Goal: Information Seeking & Learning: Check status

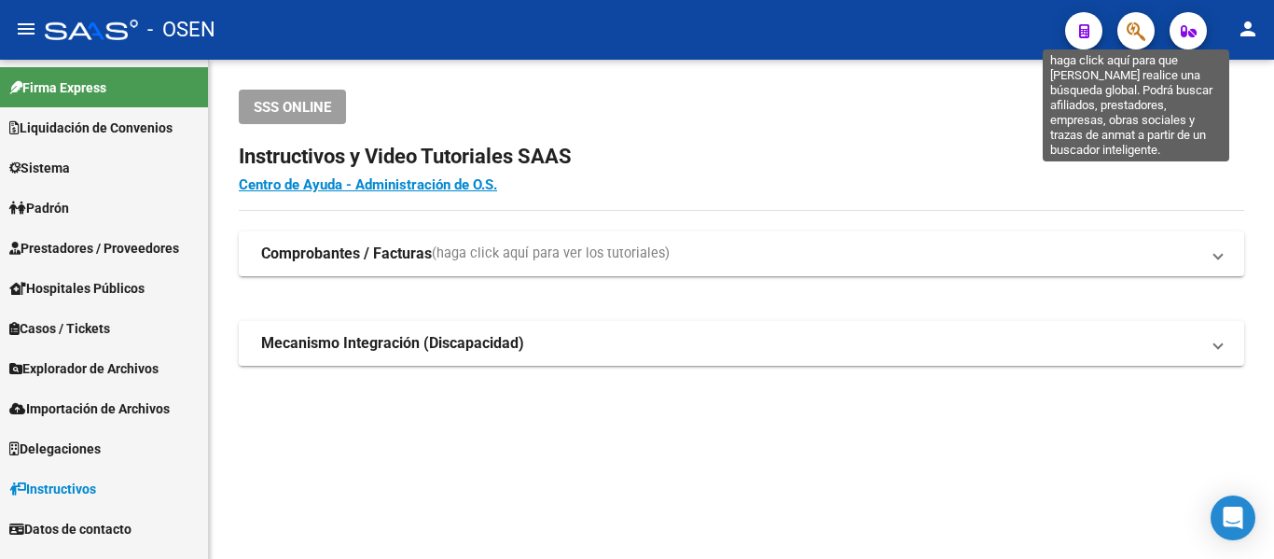
click at [1137, 25] on icon "button" at bounding box center [1136, 31] width 19 height 21
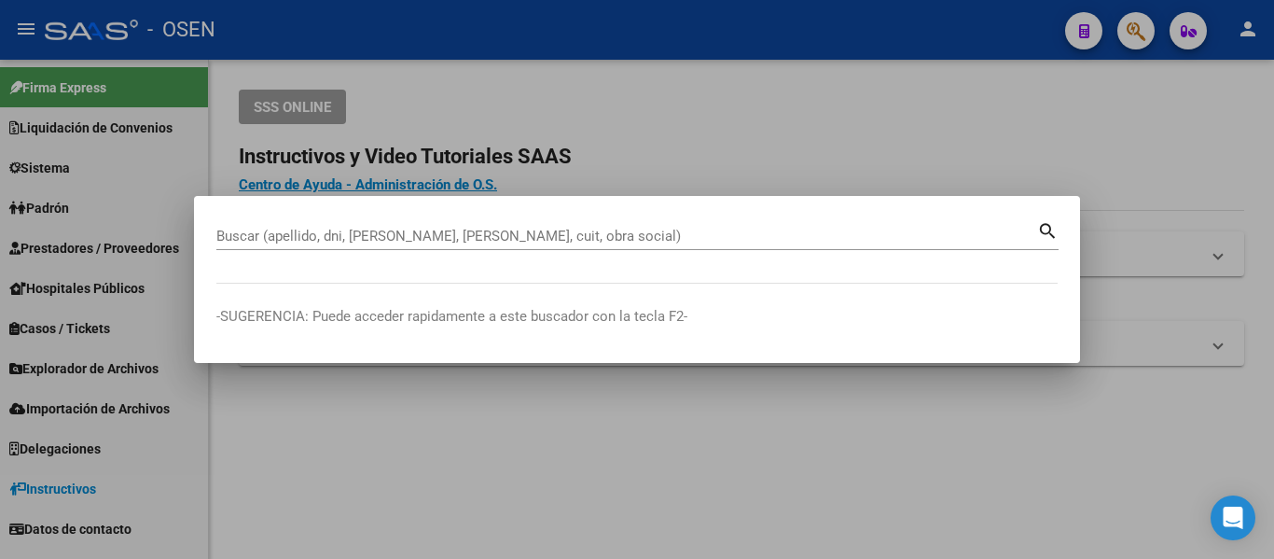
click at [632, 223] on div "Buscar (apellido, dni, [PERSON_NAME], [PERSON_NAME], cuit, obra social)" at bounding box center [626, 236] width 821 height 28
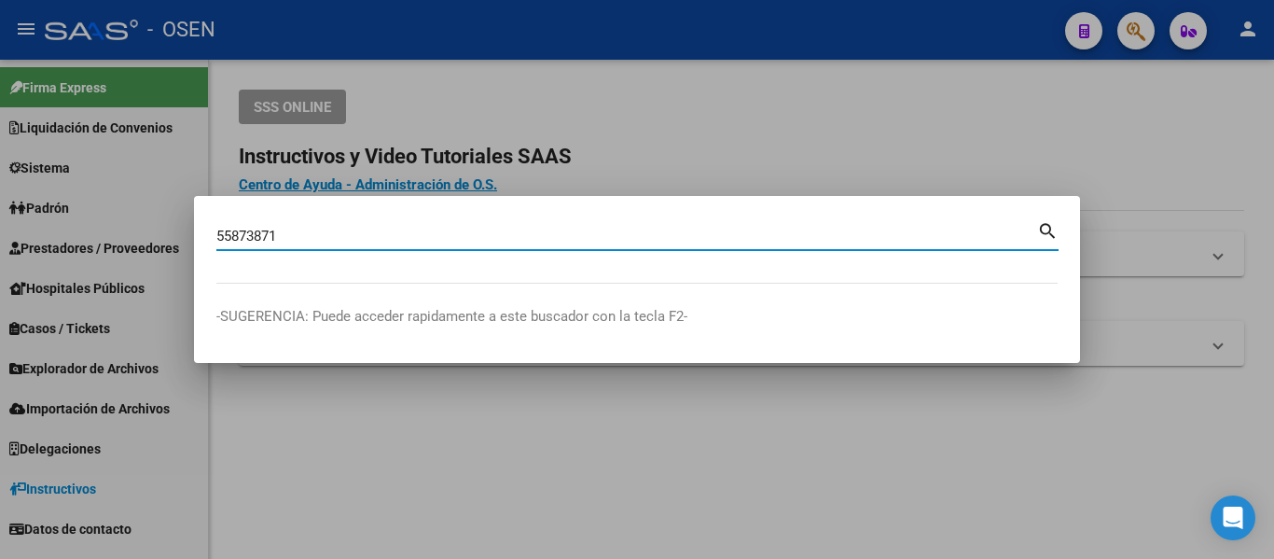
type input "55873871"
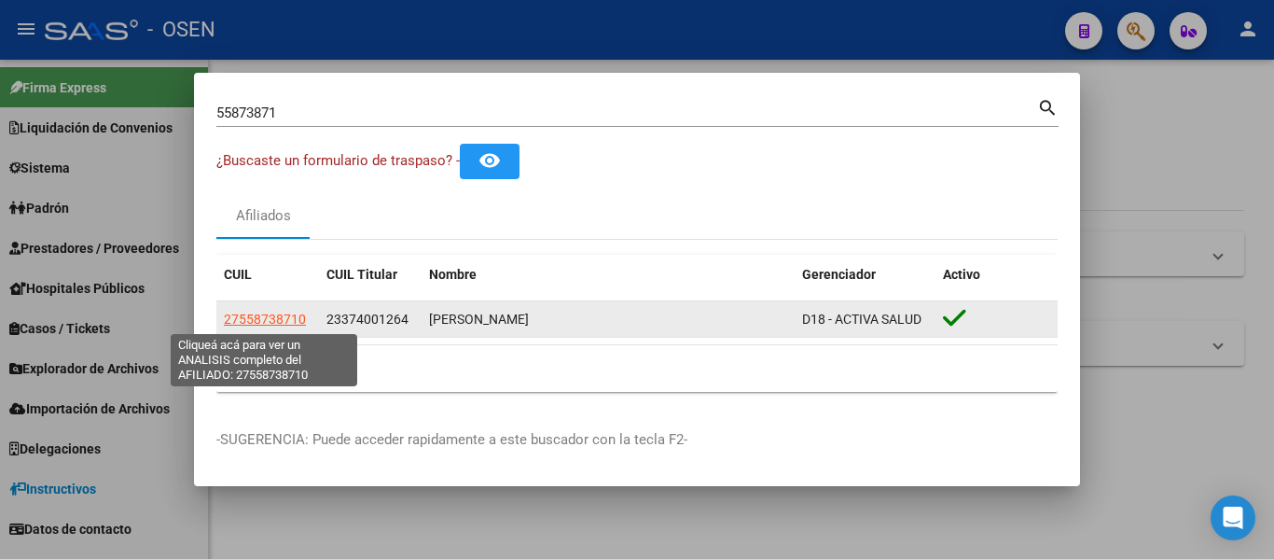
click at [286, 313] on span "27558738710" at bounding box center [265, 319] width 82 height 15
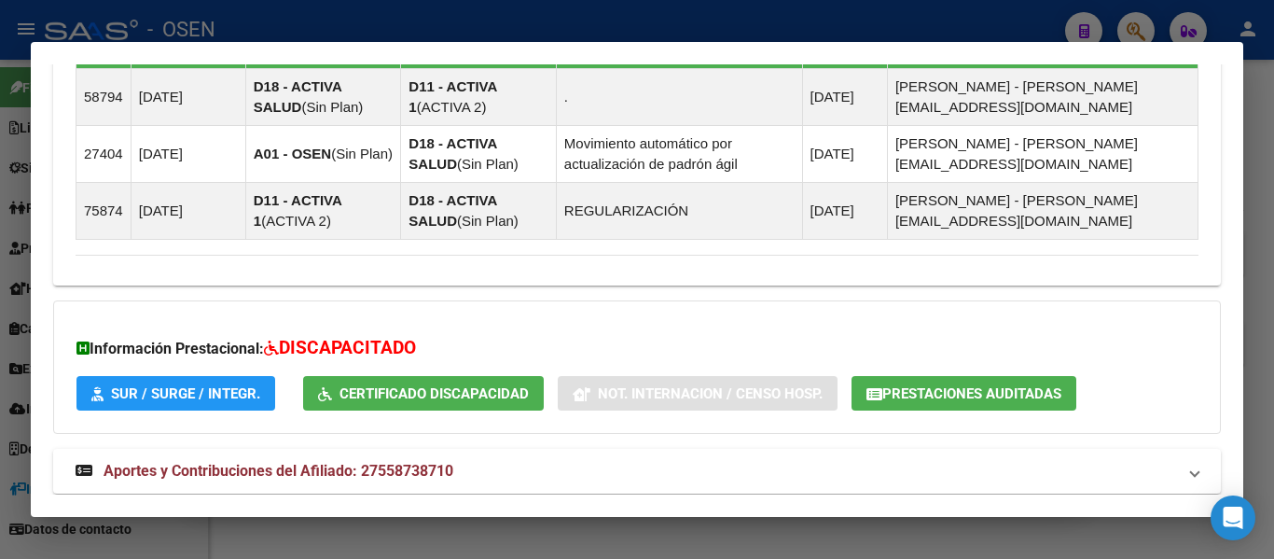
scroll to position [1370, 0]
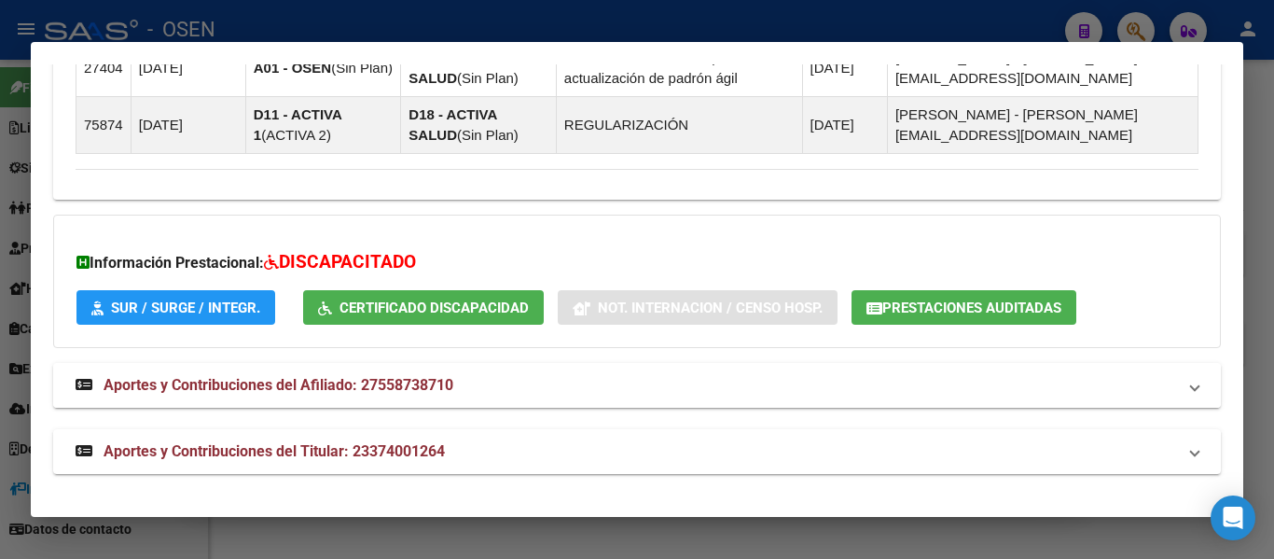
click at [401, 376] on span "Aportes y Contribuciones del Afiliado: 27558738710" at bounding box center [279, 385] width 350 height 18
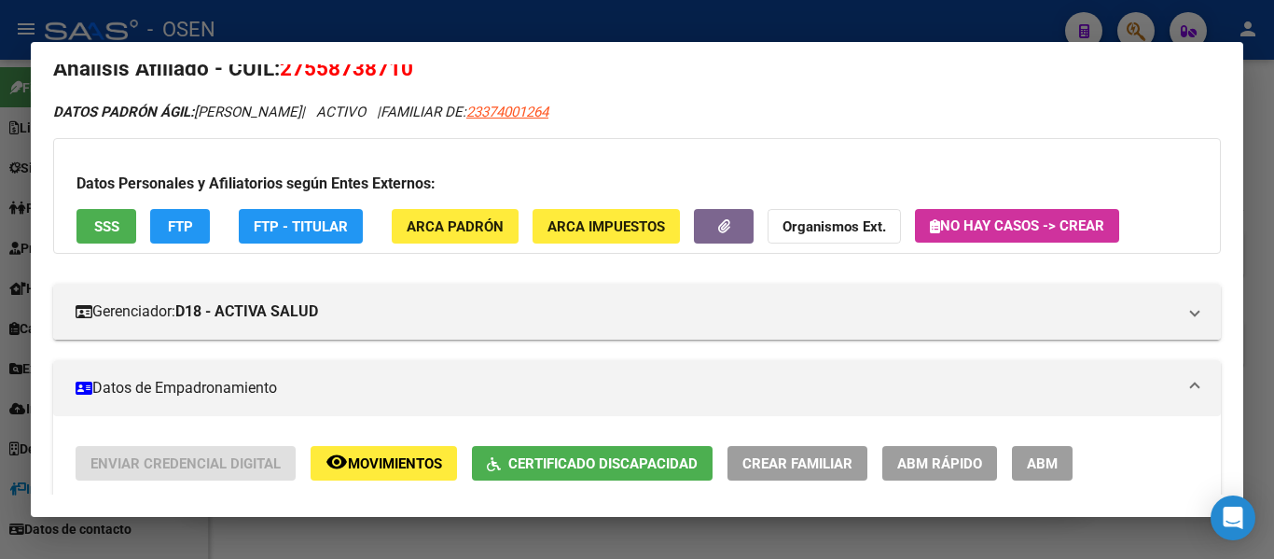
scroll to position [0, 0]
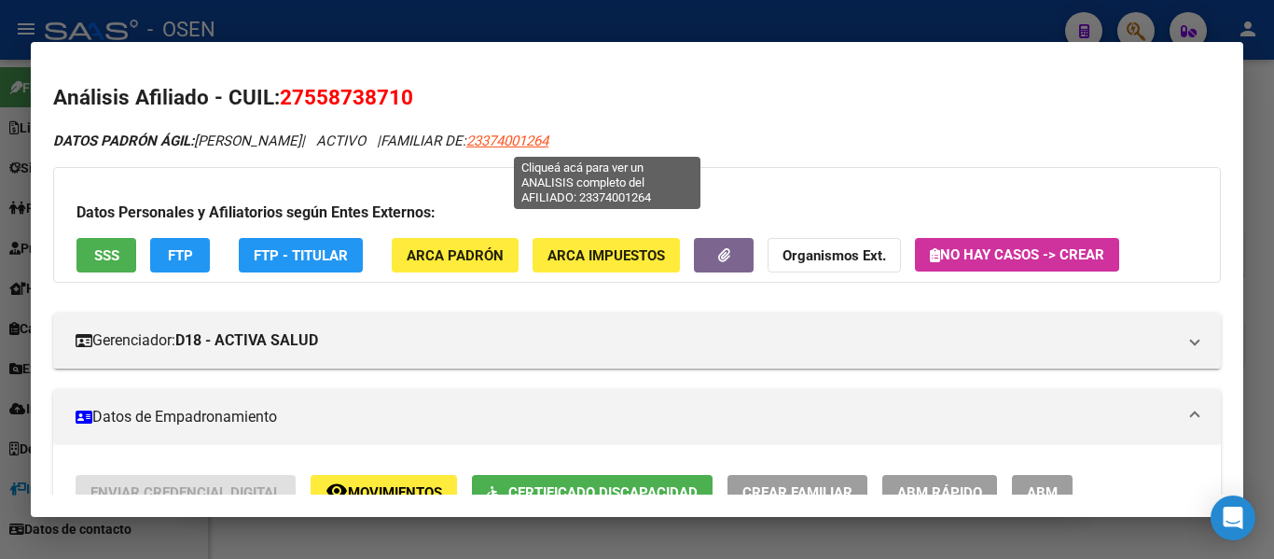
click at [549, 137] on span "23374001264" at bounding box center [507, 140] width 82 height 17
type textarea "23374001264"
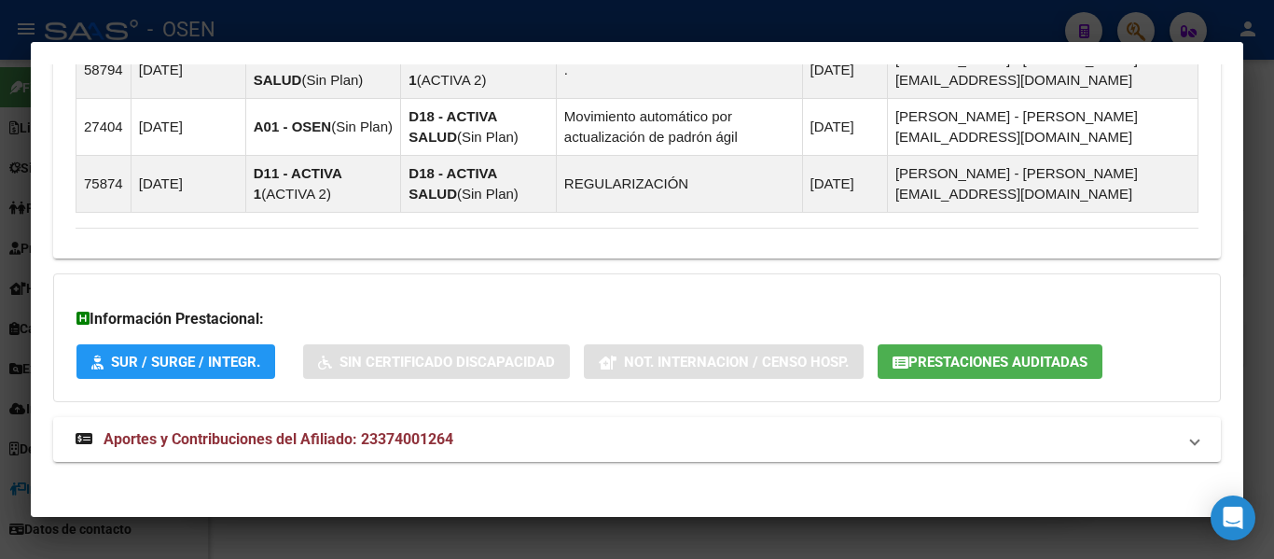
scroll to position [1321, 0]
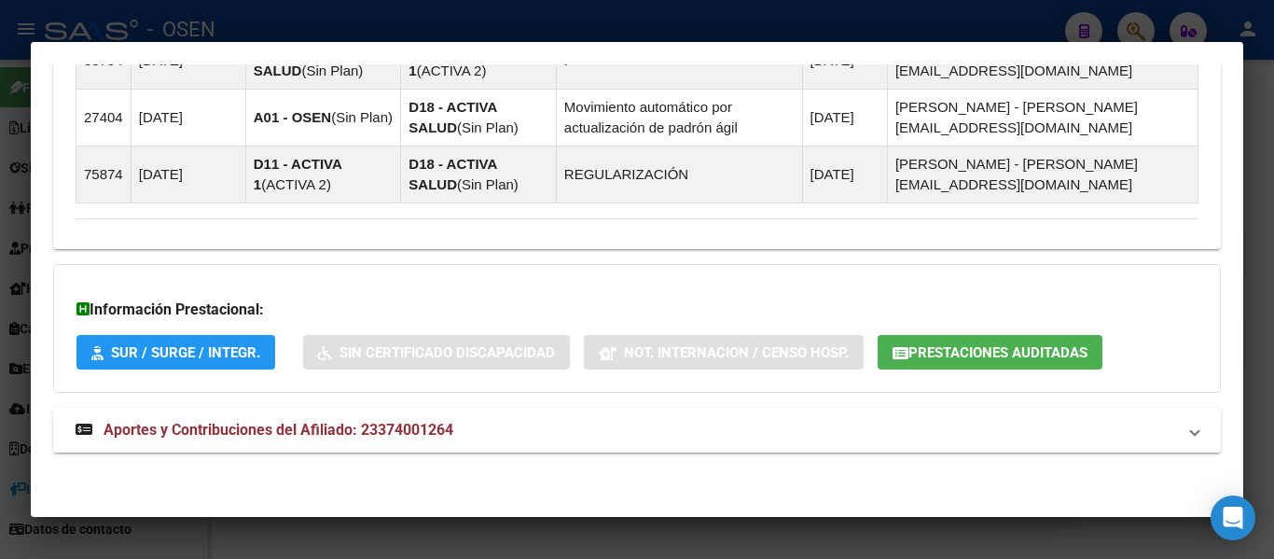
click at [352, 419] on strong "Aportes y Contribuciones del Afiliado: 23374001264" at bounding box center [265, 430] width 378 height 22
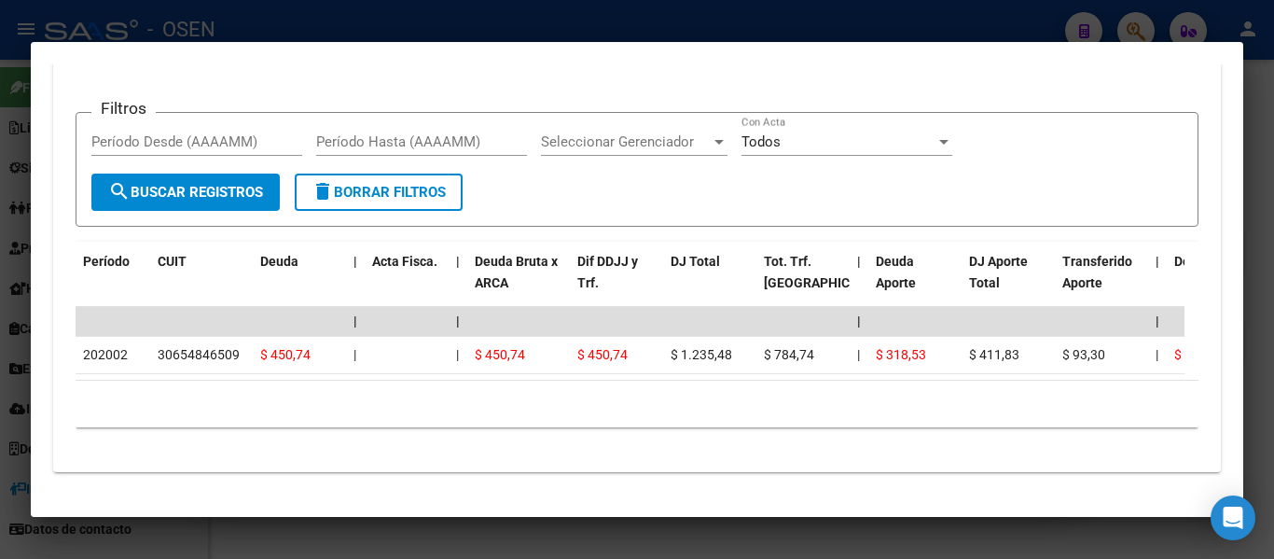
scroll to position [1902, 0]
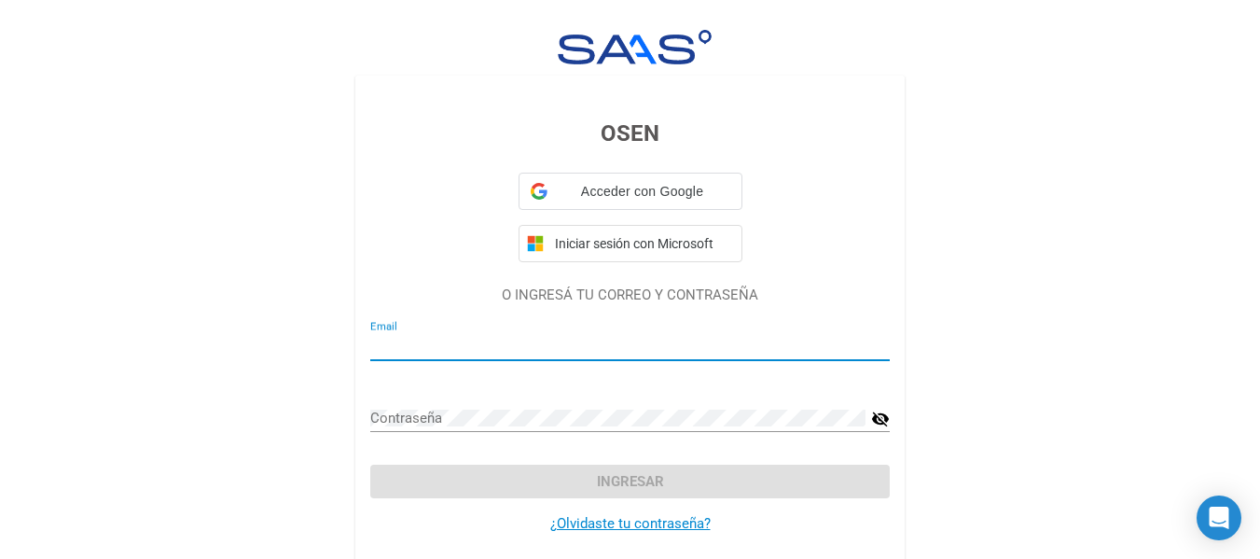
type input "[EMAIL_ADDRESS][DOMAIN_NAME]"
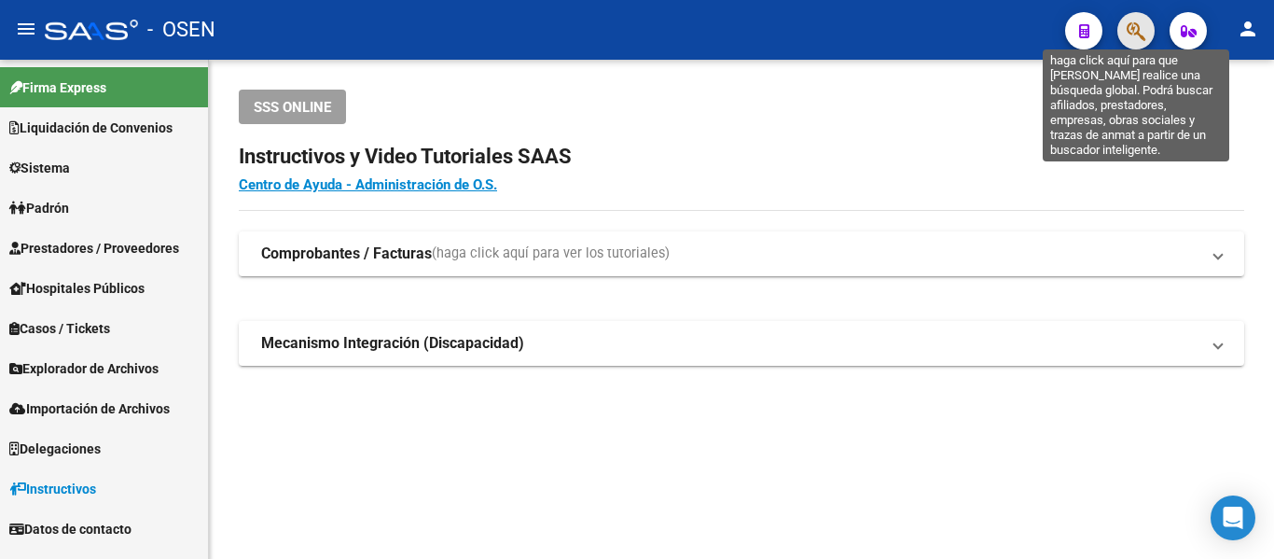
click at [1134, 28] on icon "button" at bounding box center [1136, 31] width 19 height 21
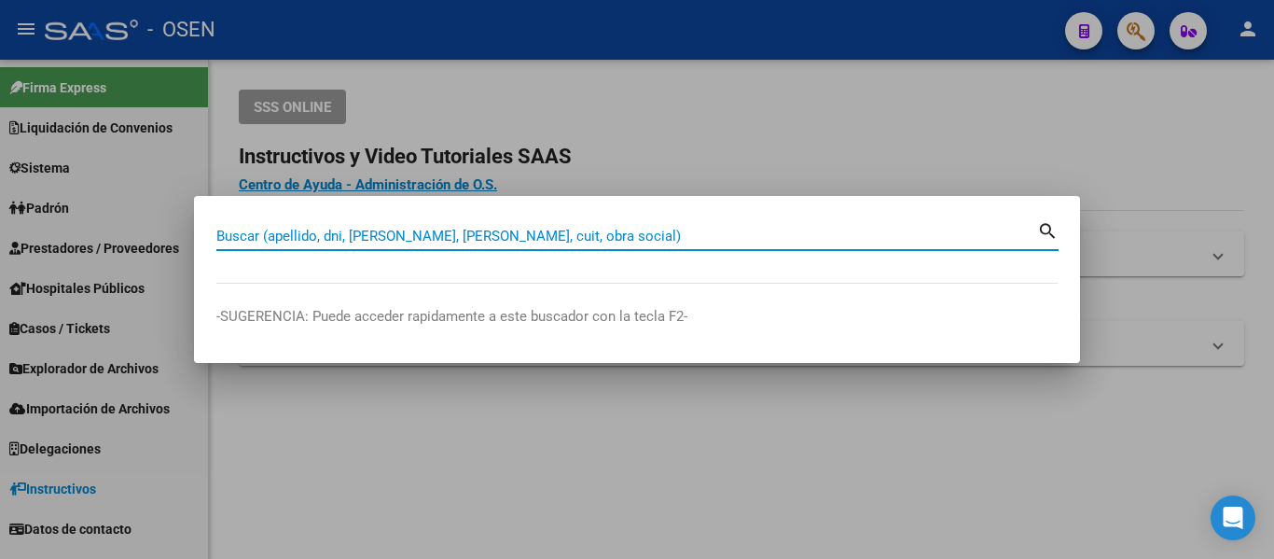
click at [791, 228] on input "Buscar (apellido, dni, [PERSON_NAME], [PERSON_NAME], cuit, obra social)" at bounding box center [626, 236] width 821 height 17
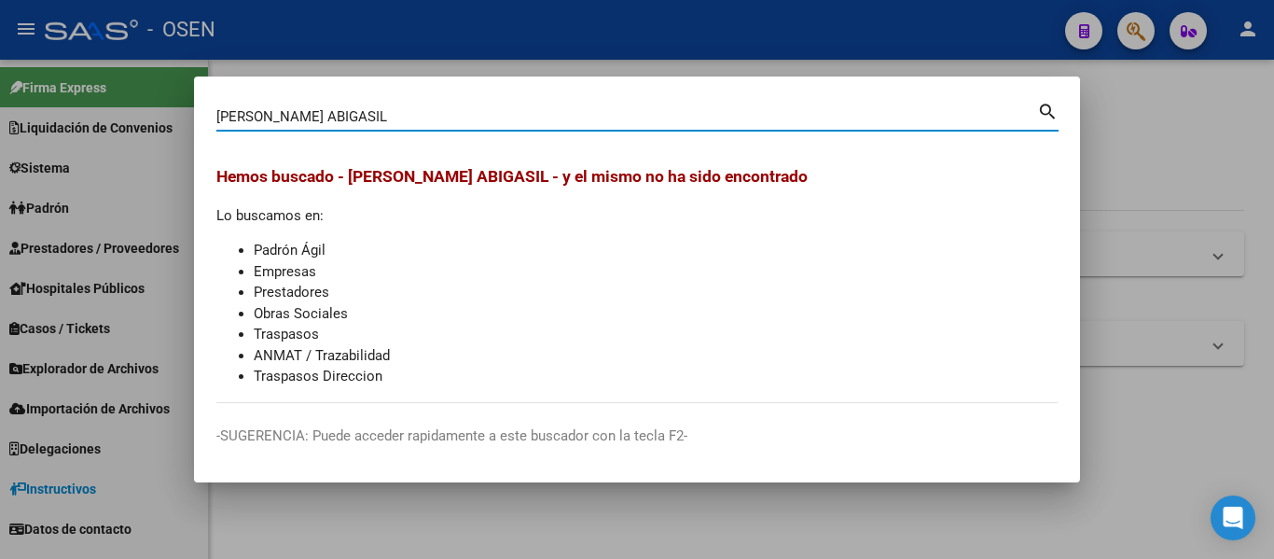
click at [379, 116] on input "[PERSON_NAME] ABIGASIL" at bounding box center [626, 116] width 821 height 17
type input "G"
type input "24847283"
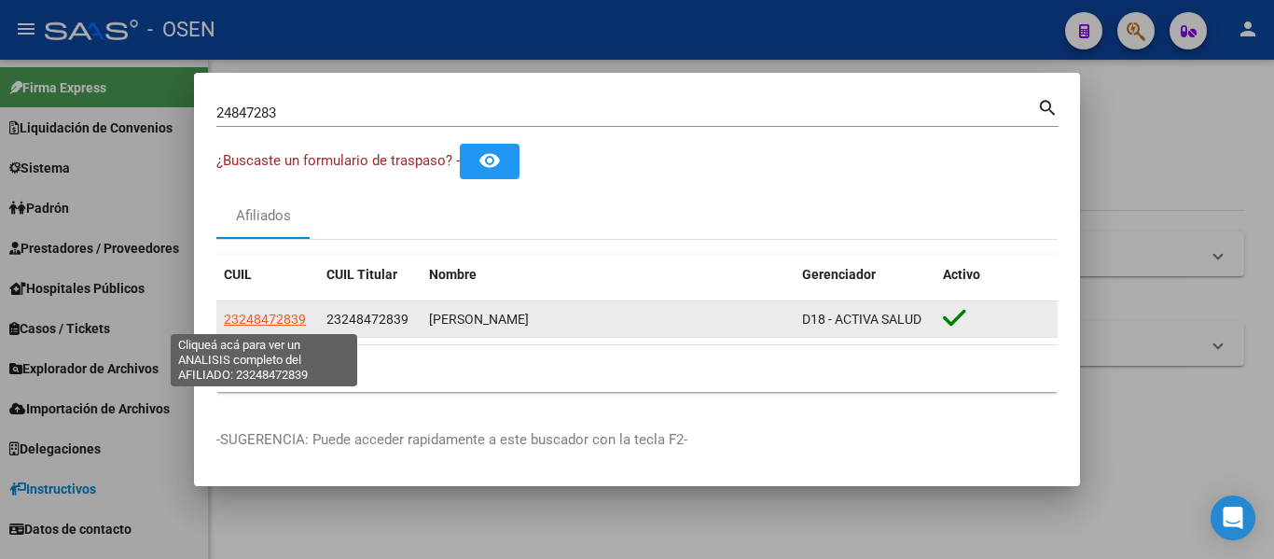
click at [297, 312] on span "23248472839" at bounding box center [265, 319] width 82 height 15
type textarea "23248472839"
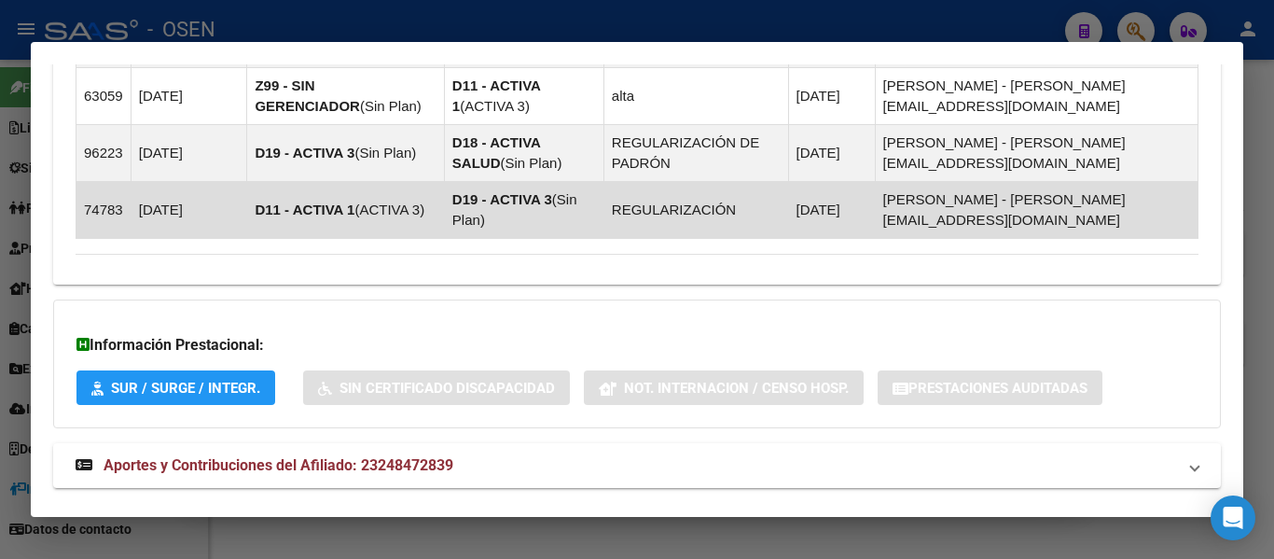
scroll to position [1398, 0]
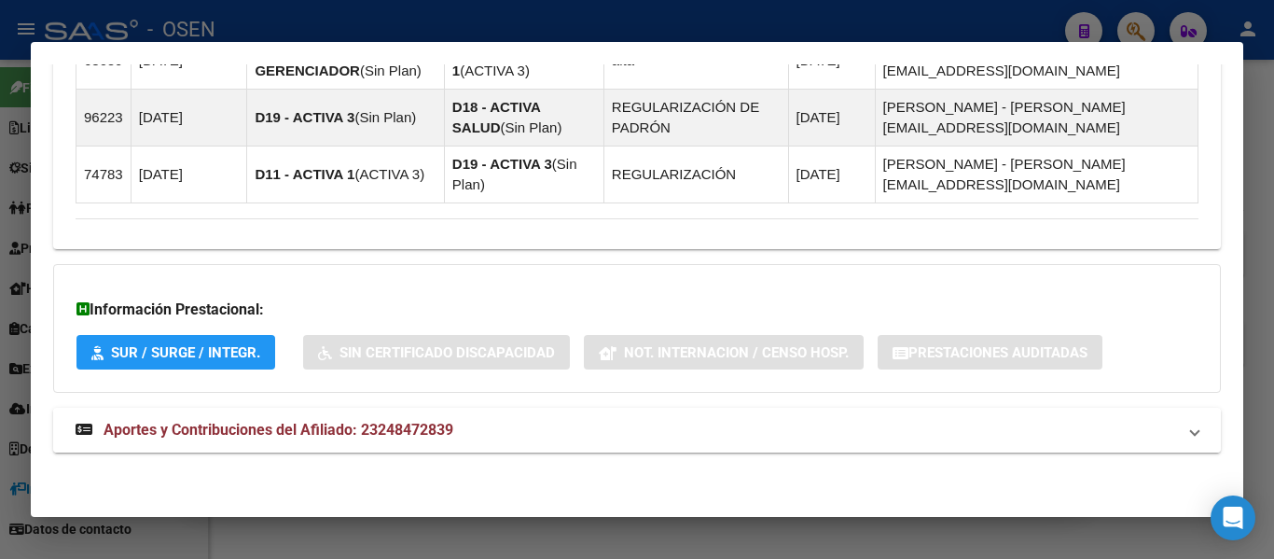
drag, startPoint x: 354, startPoint y: 429, endPoint x: 376, endPoint y: 429, distance: 21.5
click at [376, 429] on span "Aportes y Contribuciones del Afiliado: 23248472839" at bounding box center [279, 430] width 350 height 18
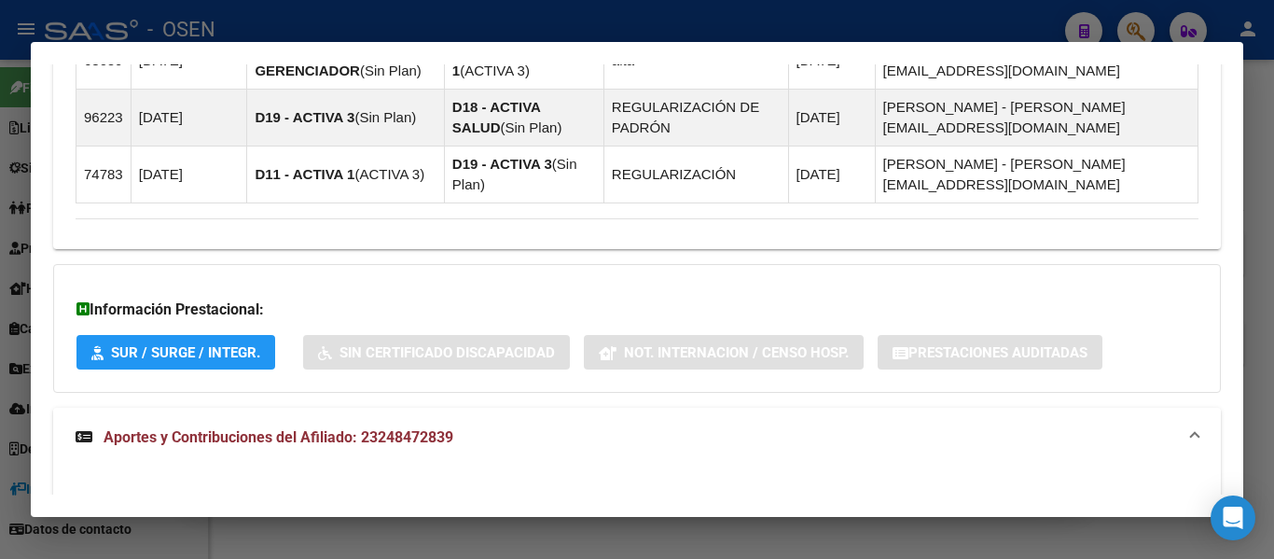
click at [263, 431] on span "Aportes y Contribuciones del Afiliado: 23248472839" at bounding box center [279, 437] width 350 height 18
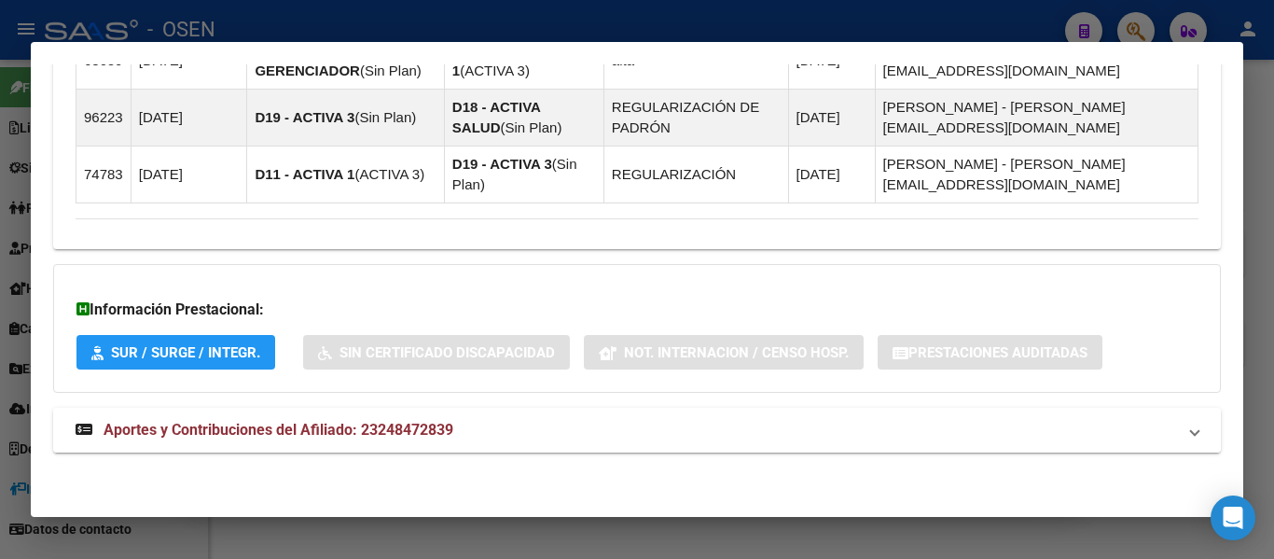
click at [188, 427] on span "Aportes y Contribuciones del Afiliado: 23248472839" at bounding box center [279, 430] width 350 height 18
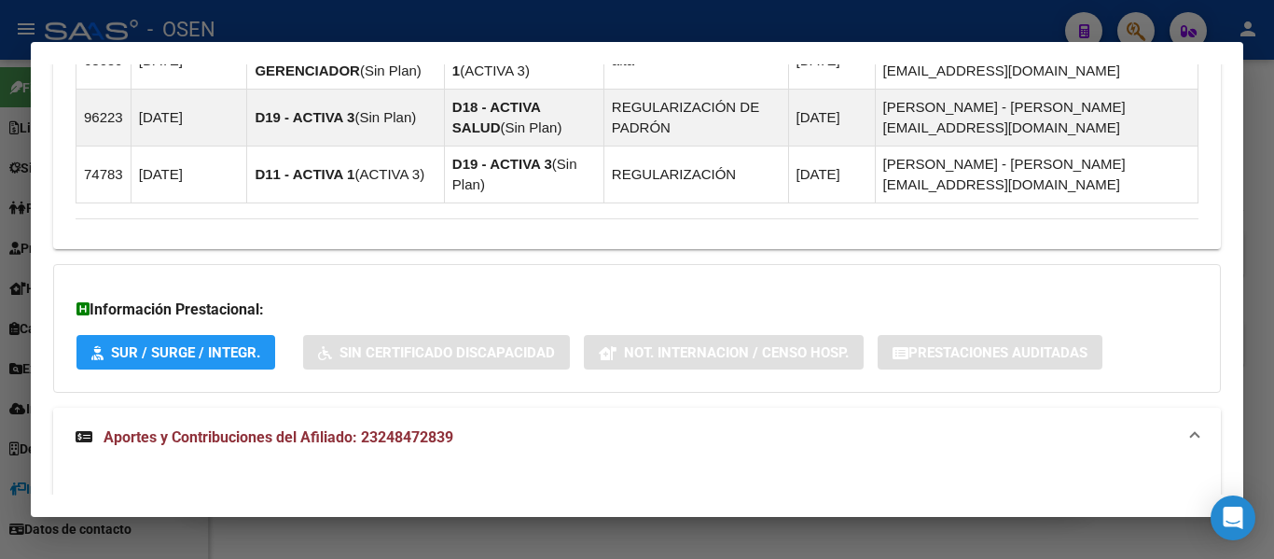
click at [114, 431] on span "Aportes y Contribuciones del Afiliado: 23248472839" at bounding box center [279, 437] width 350 height 18
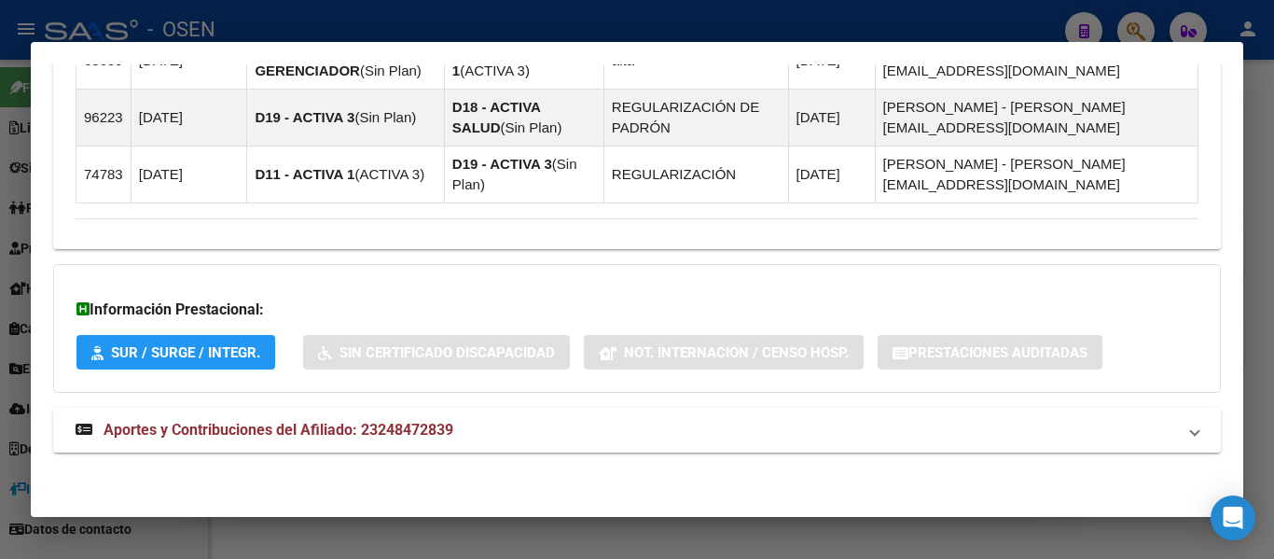
click at [1186, 435] on mat-expansion-panel-header "Aportes y Contribuciones del Afiliado: 23248472839" at bounding box center [637, 430] width 1168 height 45
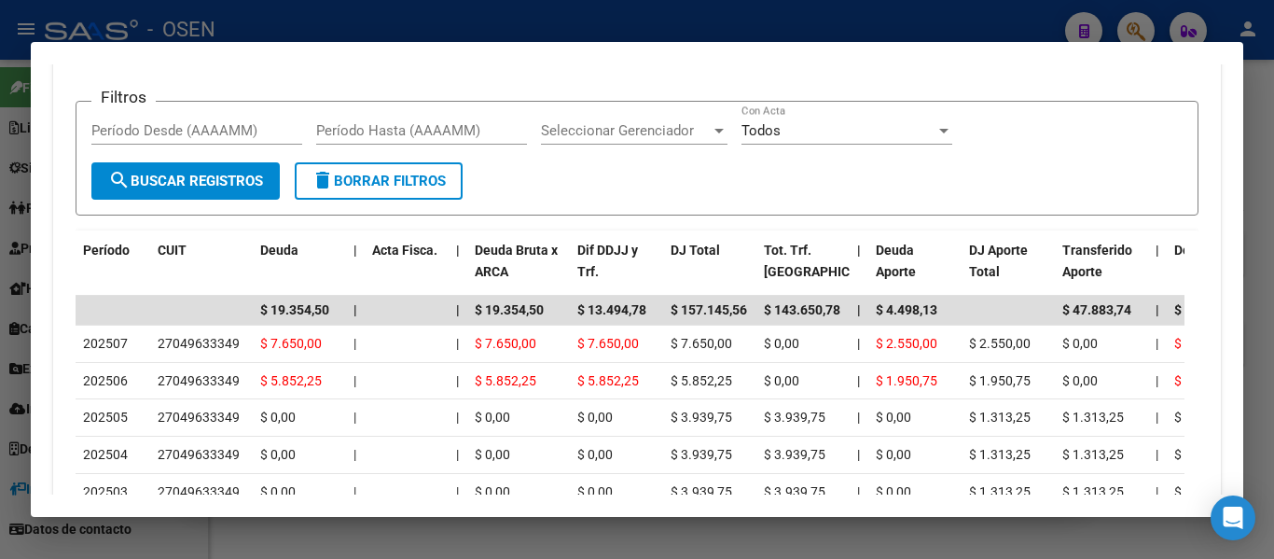
scroll to position [1948, 0]
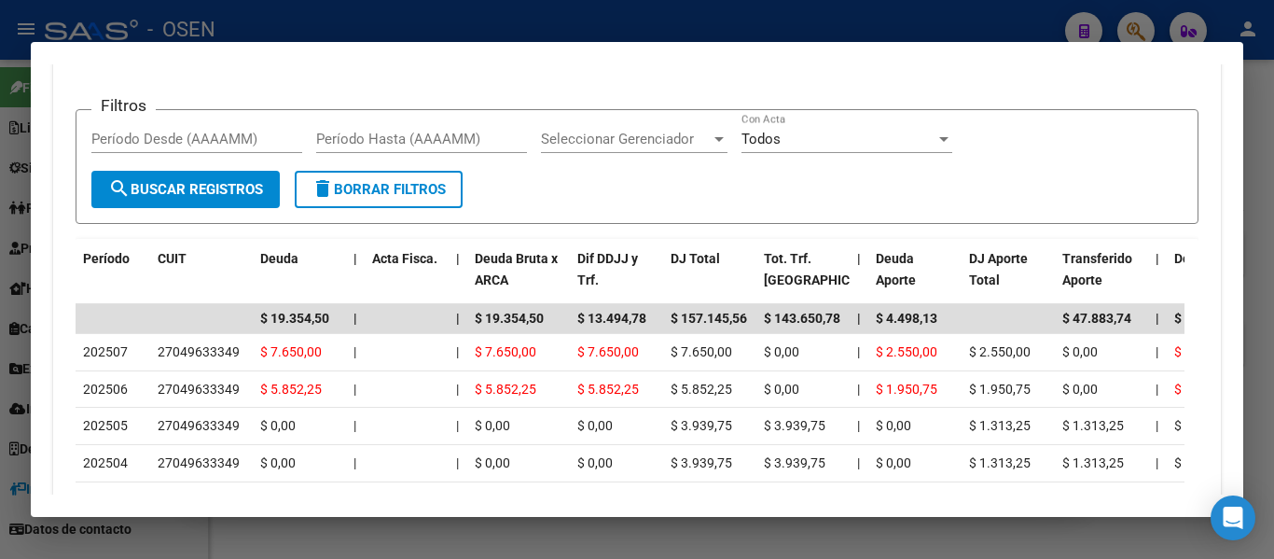
click at [1130, 26] on div at bounding box center [637, 279] width 1274 height 559
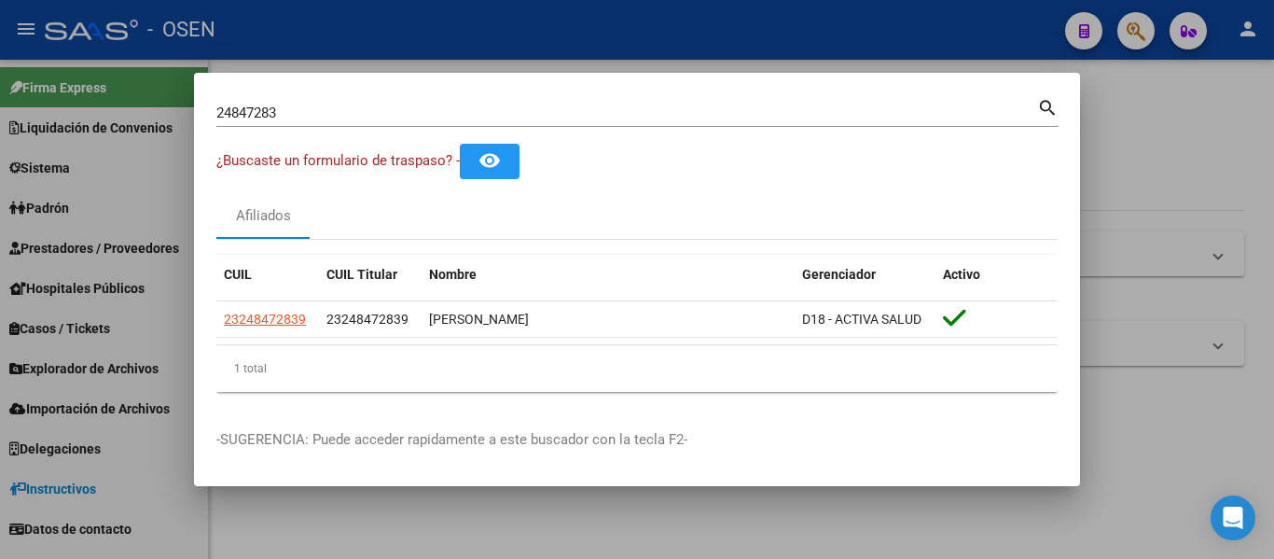
click at [318, 111] on input "24847283" at bounding box center [626, 112] width 821 height 17
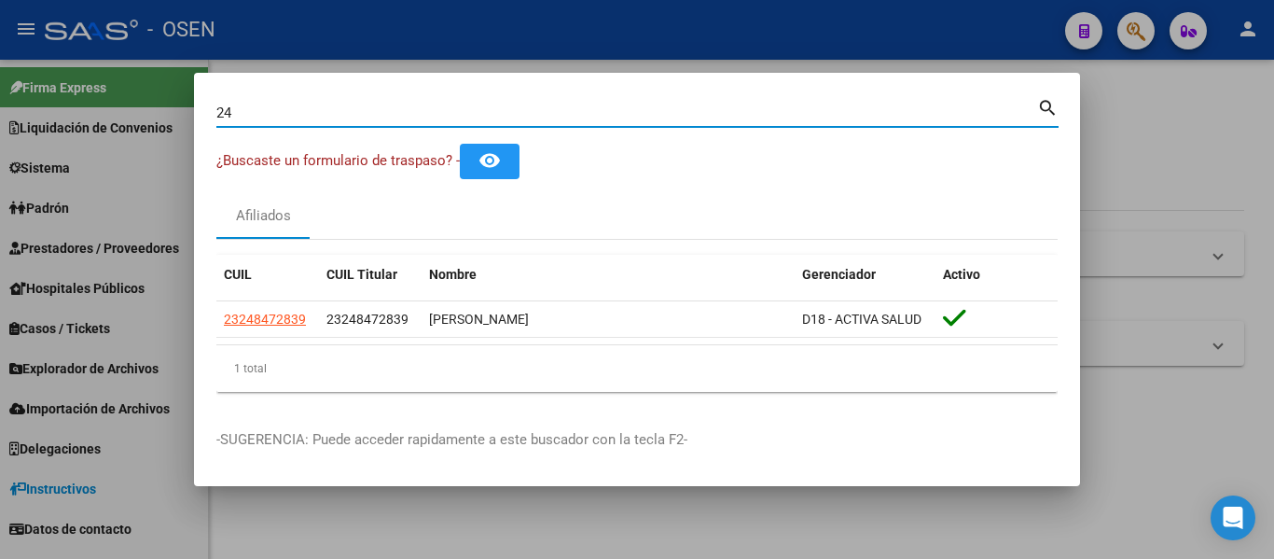
type input "2"
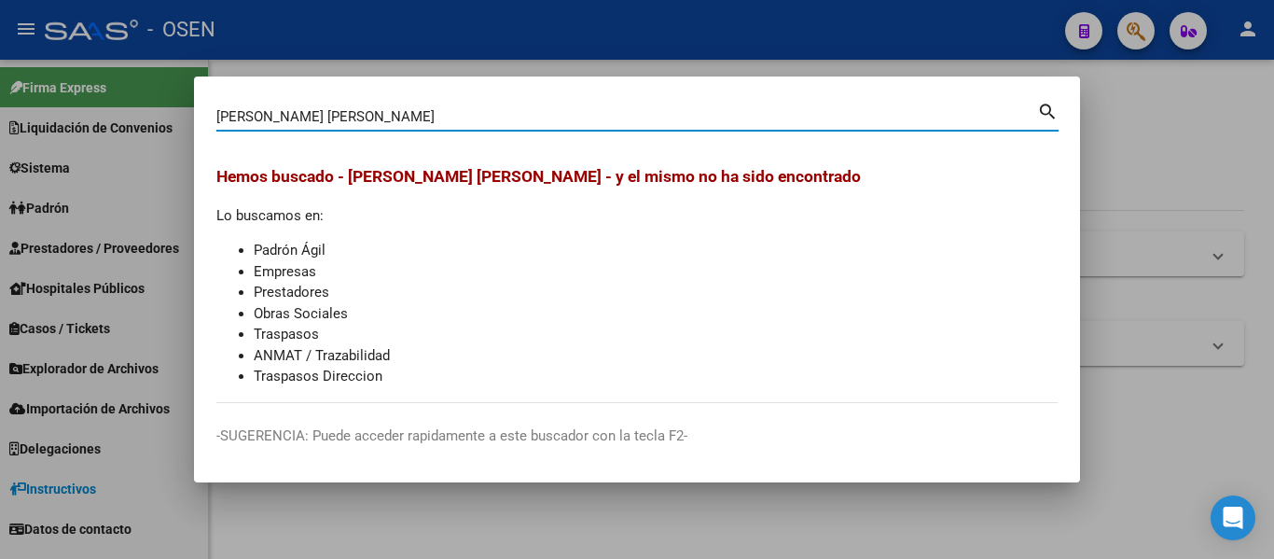
click at [480, 112] on input "[PERSON_NAME] [PERSON_NAME]" at bounding box center [626, 116] width 821 height 17
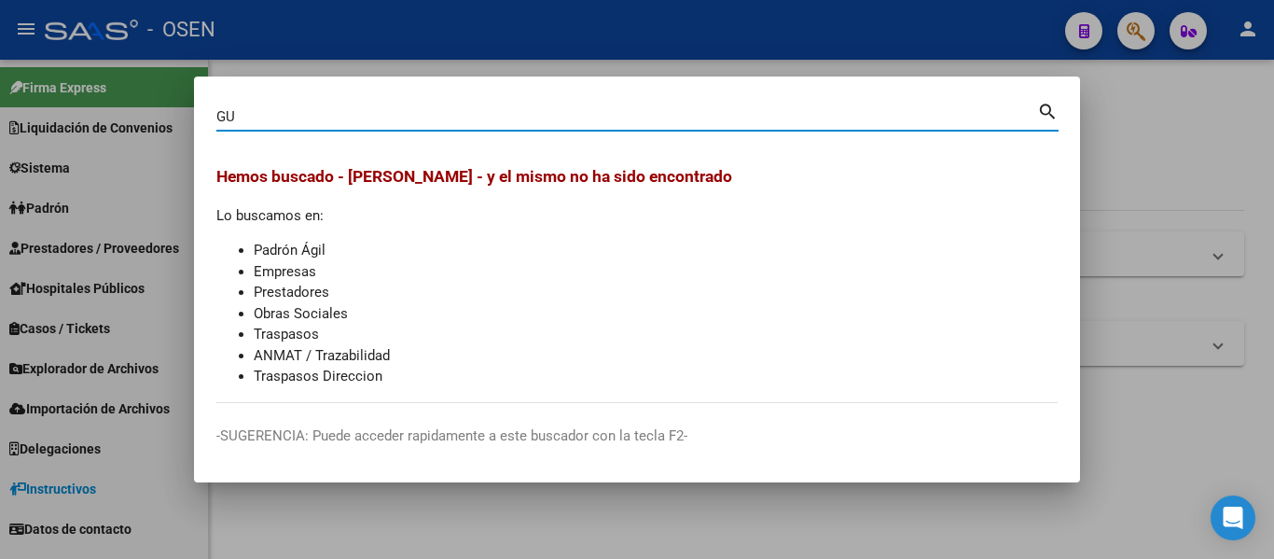
type input "G"
type input "39417247"
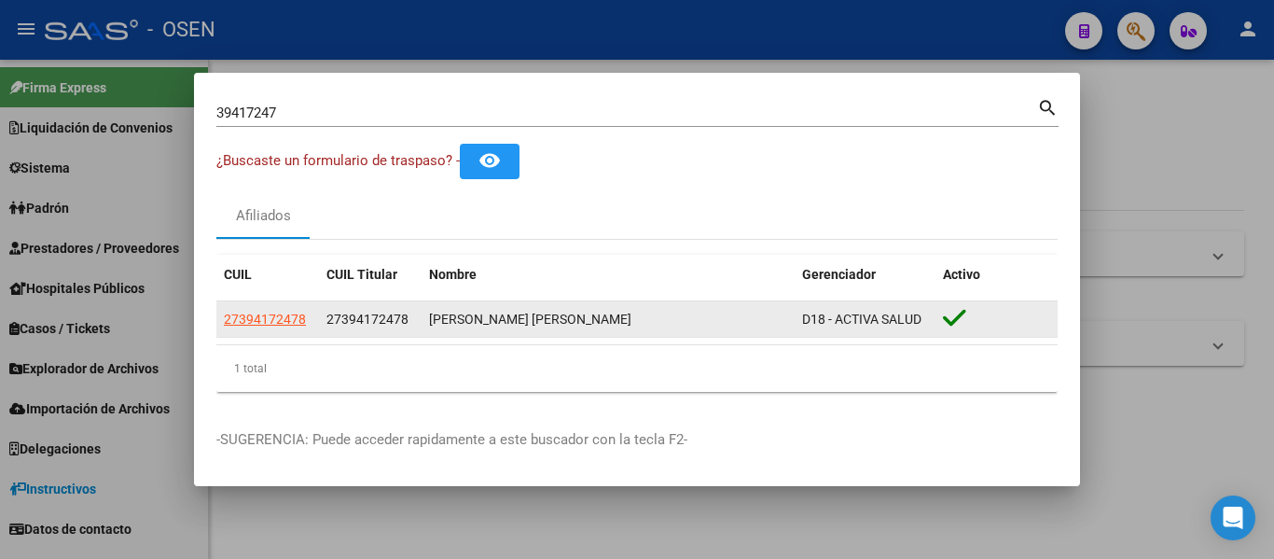
click at [527, 323] on div "[PERSON_NAME] [PERSON_NAME]" at bounding box center [608, 319] width 358 height 21
click at [618, 324] on div "[PERSON_NAME] [PERSON_NAME]" at bounding box center [608, 319] width 358 height 21
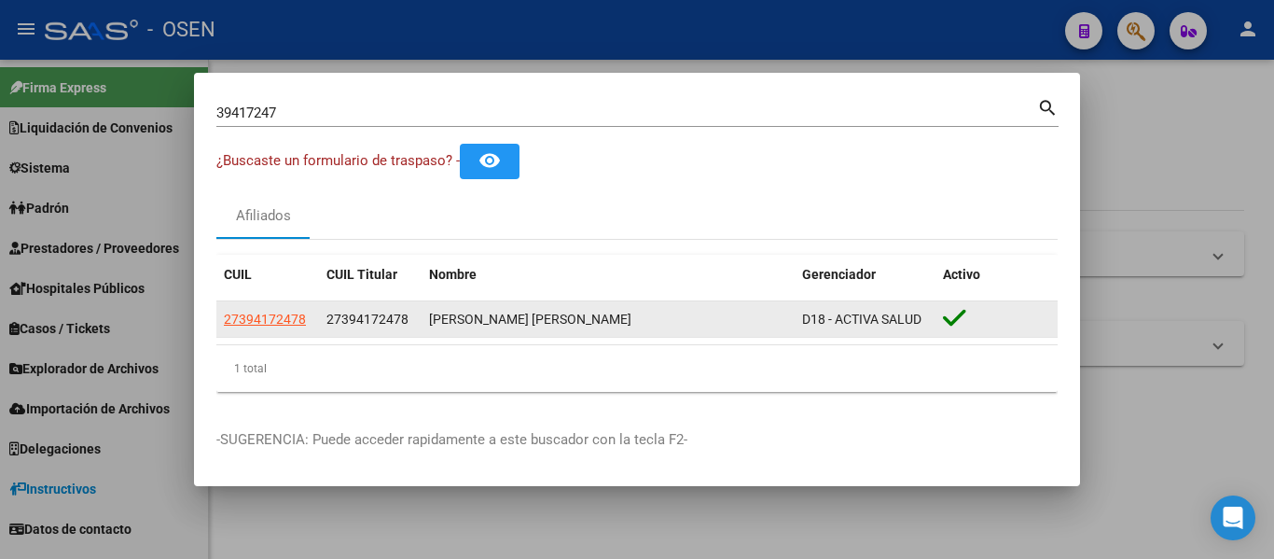
click at [418, 317] on datatable-body-cell "27394172478" at bounding box center [370, 319] width 103 height 36
click at [692, 322] on div "[PERSON_NAME] [PERSON_NAME]" at bounding box center [608, 319] width 358 height 21
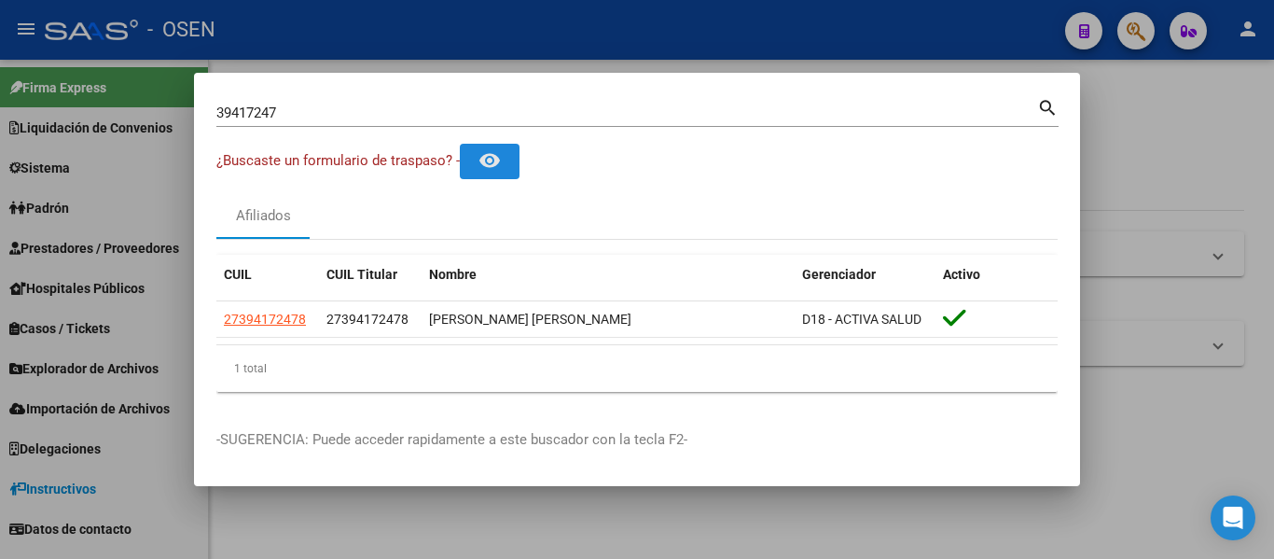
click at [494, 162] on mat-icon "remove_red_eye" at bounding box center [490, 160] width 22 height 22
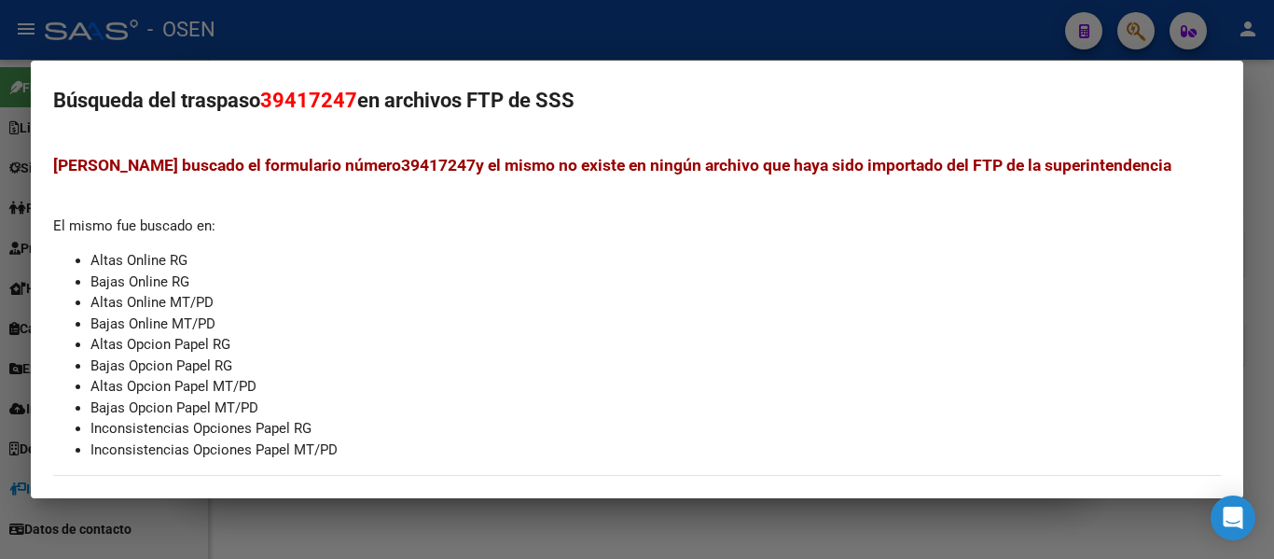
click at [1126, 524] on div at bounding box center [637, 279] width 1274 height 559
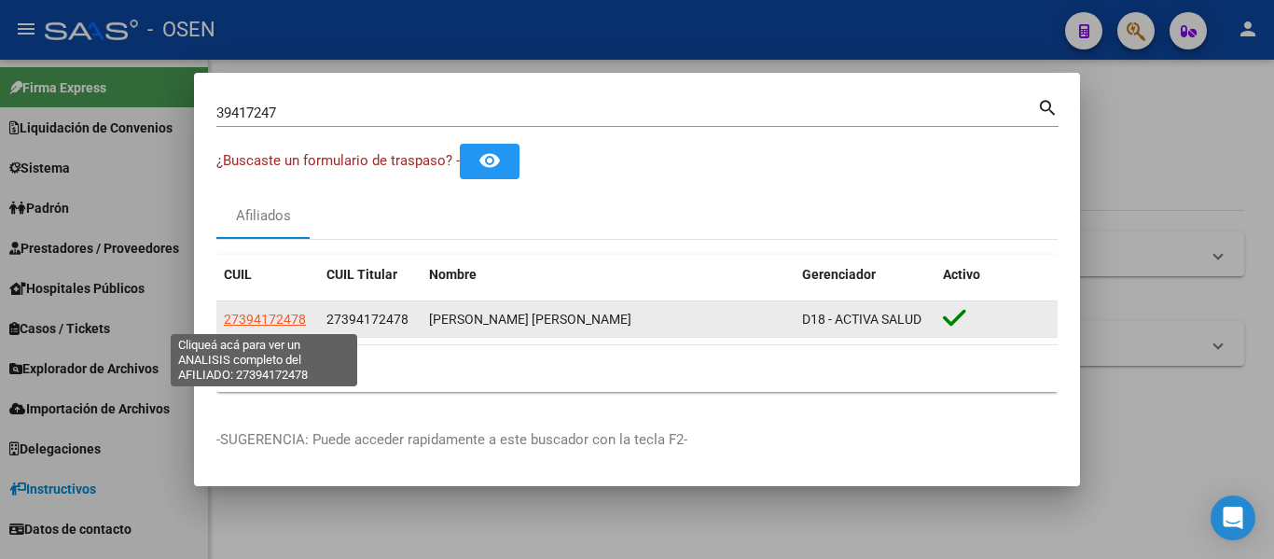
click at [284, 313] on span "27394172478" at bounding box center [265, 319] width 82 height 15
type textarea "27394172478"
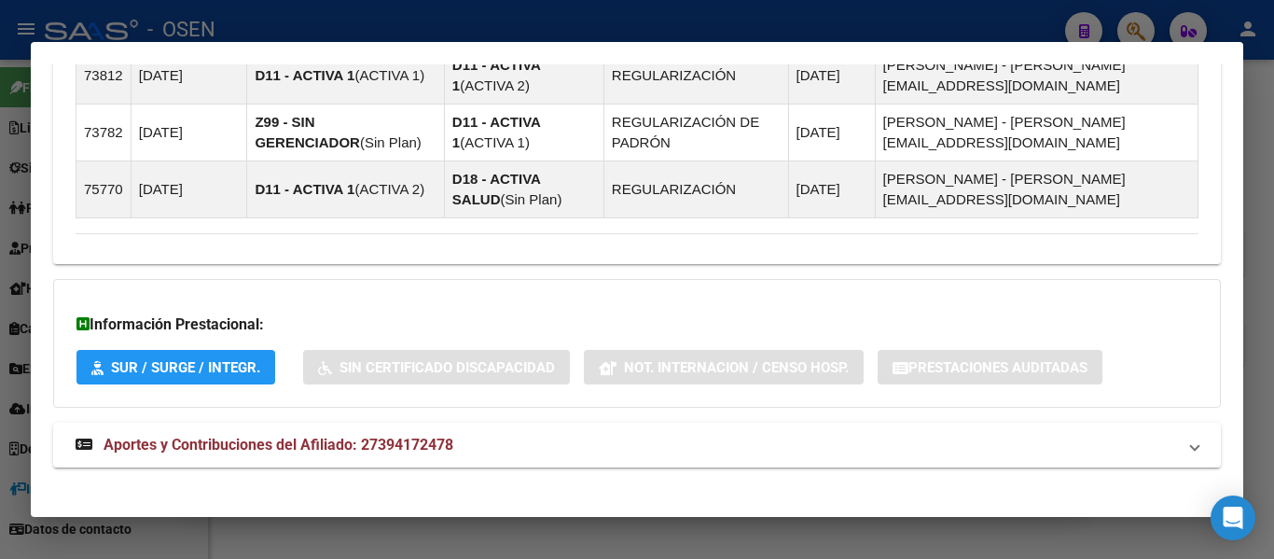
scroll to position [1279, 0]
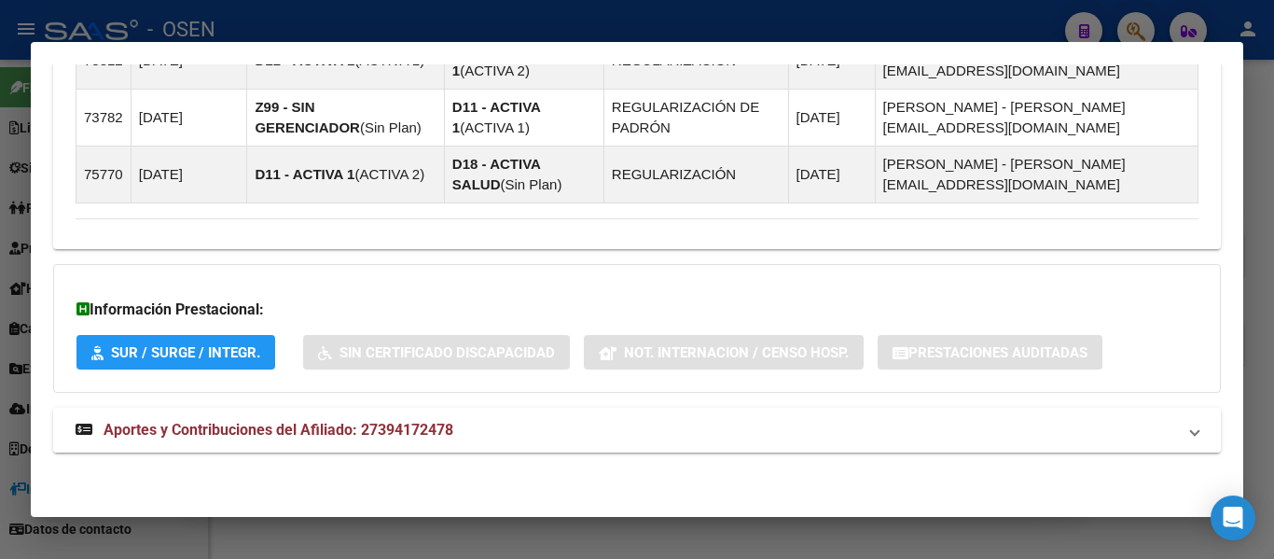
click at [277, 426] on span "Aportes y Contribuciones del Afiliado: 27394172478" at bounding box center [279, 430] width 350 height 18
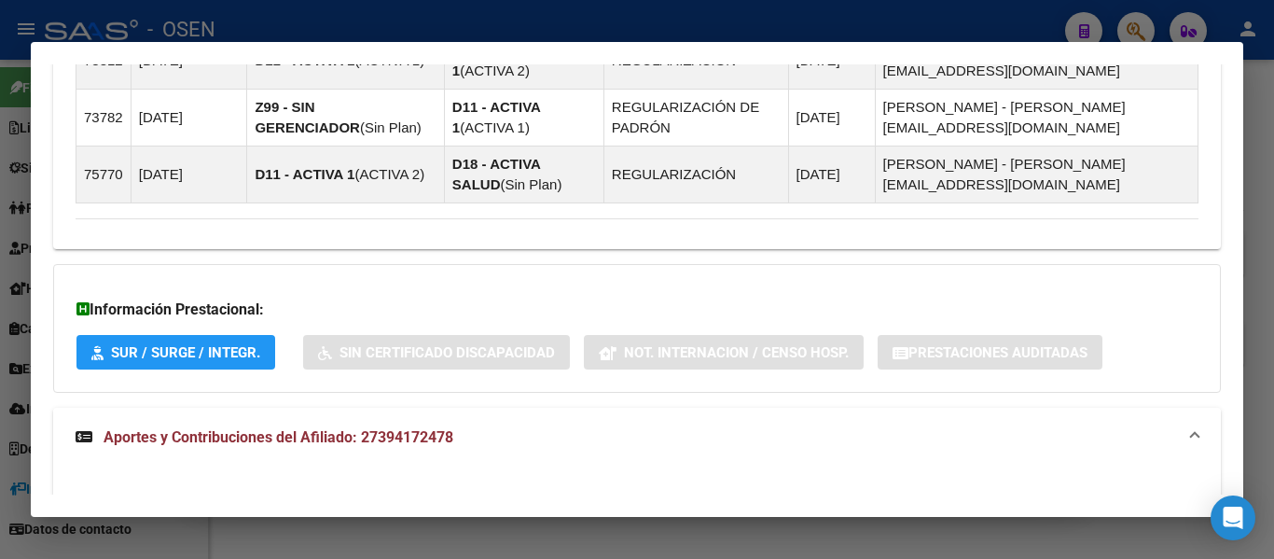
click at [419, 428] on span "Aportes y Contribuciones del Afiliado: 27394172478" at bounding box center [279, 437] width 350 height 18
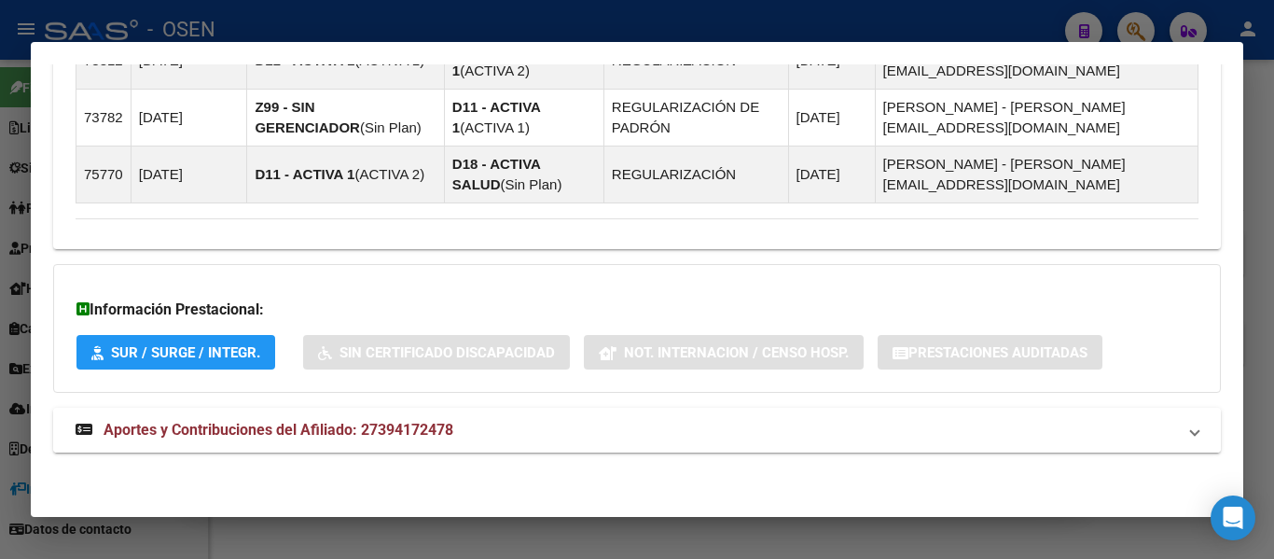
click at [1174, 432] on span "Aportes y Contribuciones del Afiliado: 27394172478" at bounding box center [634, 430] width 1116 height 22
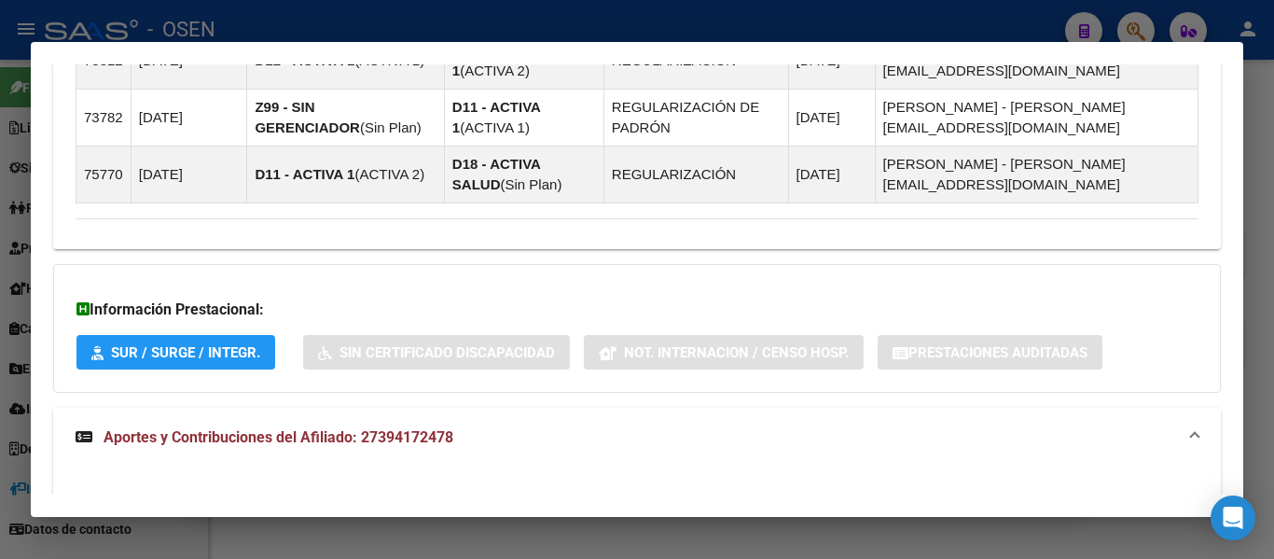
click at [1174, 432] on span "Aportes y Contribuciones del Afiliado: 27394172478" at bounding box center [634, 437] width 1116 height 22
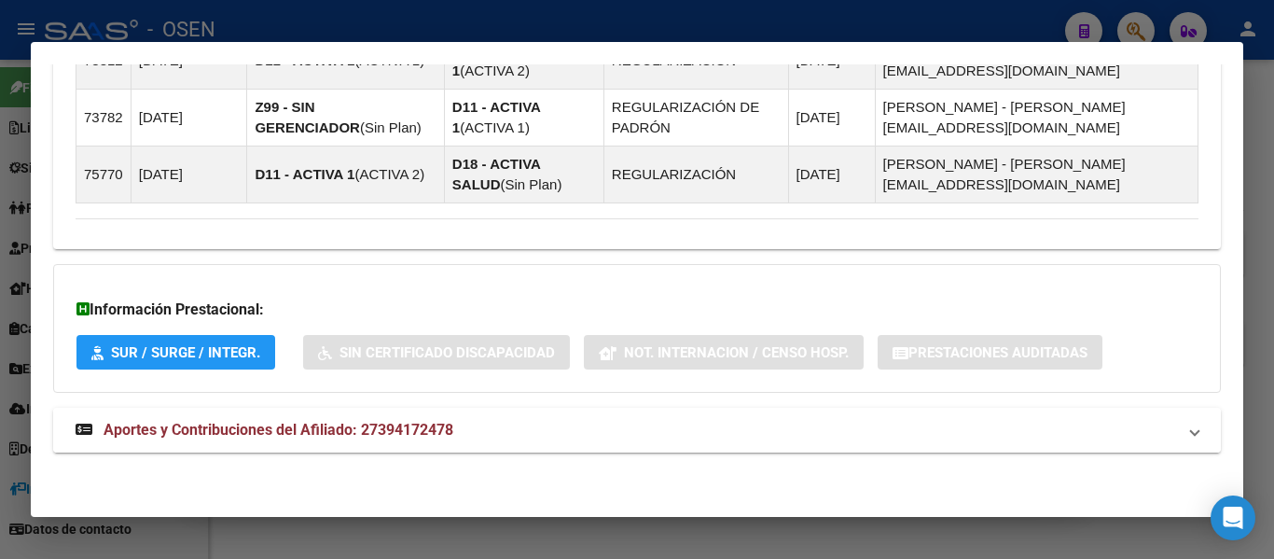
click at [1174, 432] on span "Aportes y Contribuciones del Afiliado: 27394172478" at bounding box center [634, 430] width 1116 height 22
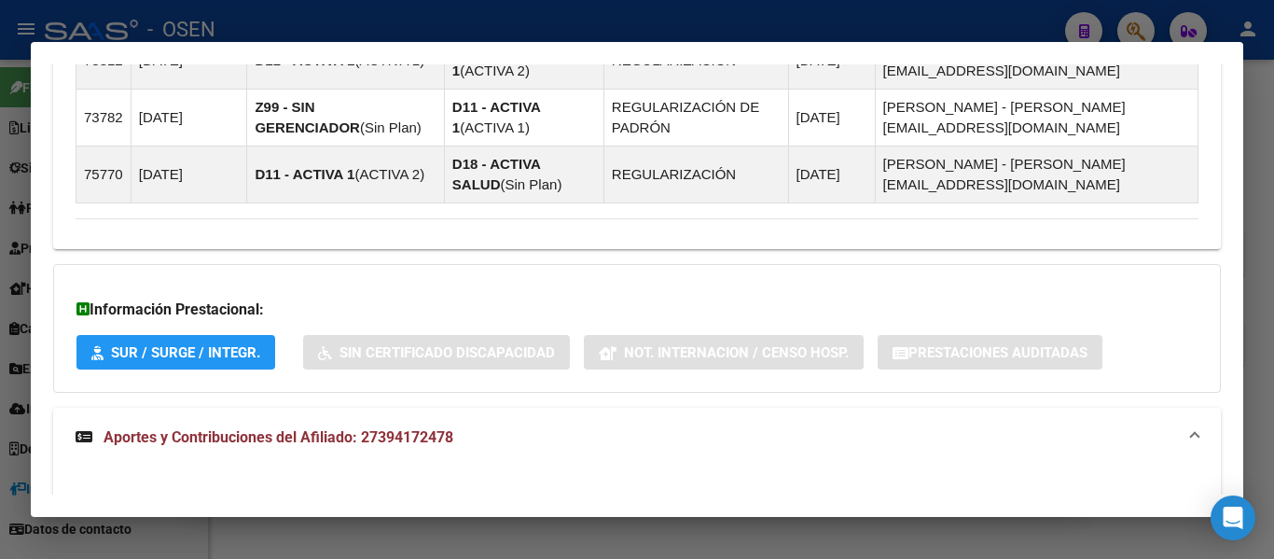
click at [1177, 436] on mat-expansion-panel-header "Aportes y Contribuciones del Afiliado: 27394172478" at bounding box center [637, 438] width 1168 height 60
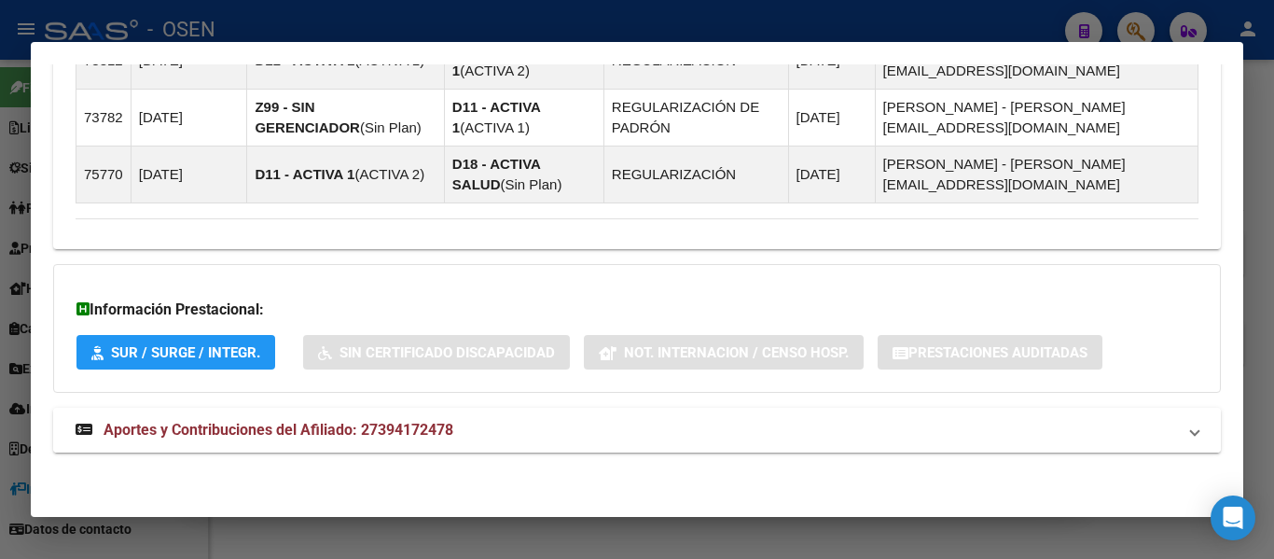
click at [99, 427] on strong "Aportes y Contribuciones del Afiliado: 27394172478" at bounding box center [265, 430] width 378 height 22
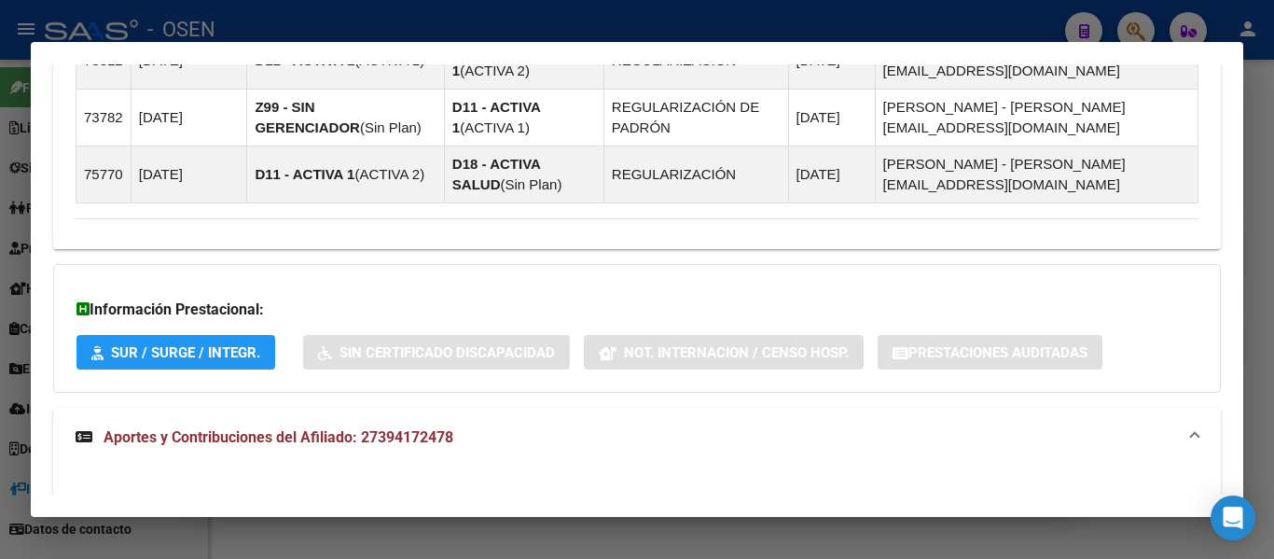
click at [157, 435] on span "Aportes y Contribuciones del Afiliado: 27394172478" at bounding box center [279, 437] width 350 height 18
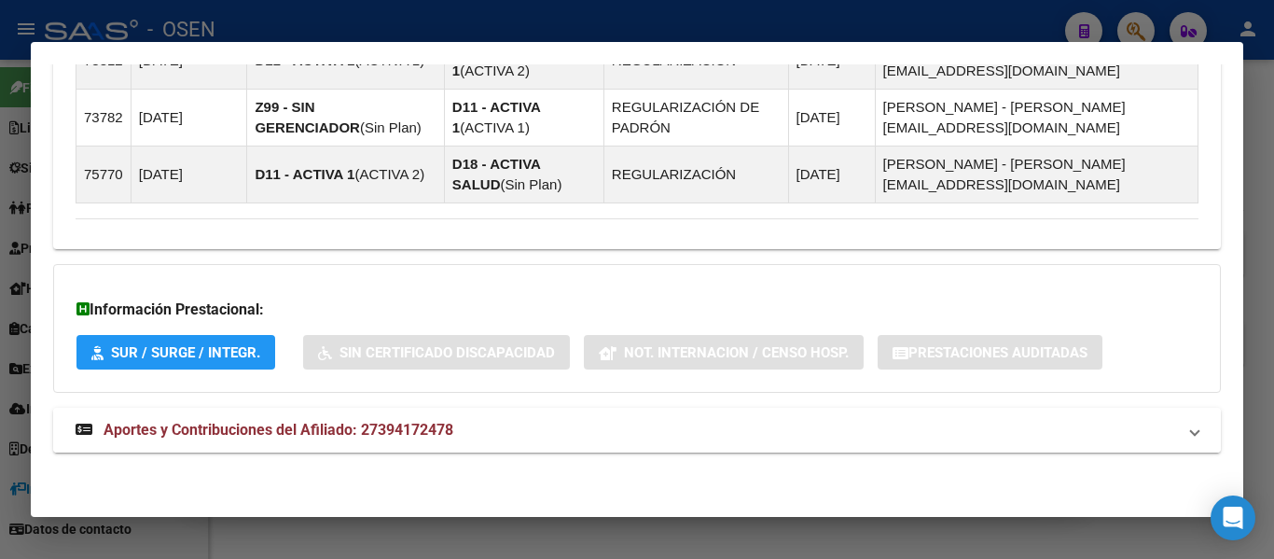
click at [1191, 431] on span at bounding box center [1194, 430] width 7 height 22
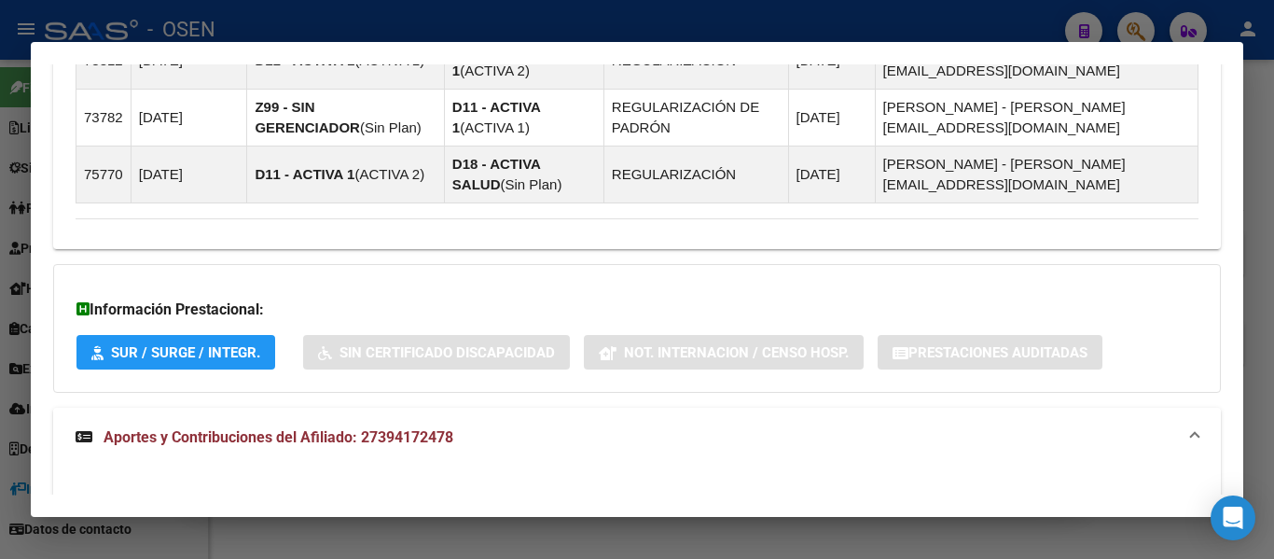
click at [1191, 431] on span at bounding box center [1194, 437] width 7 height 22
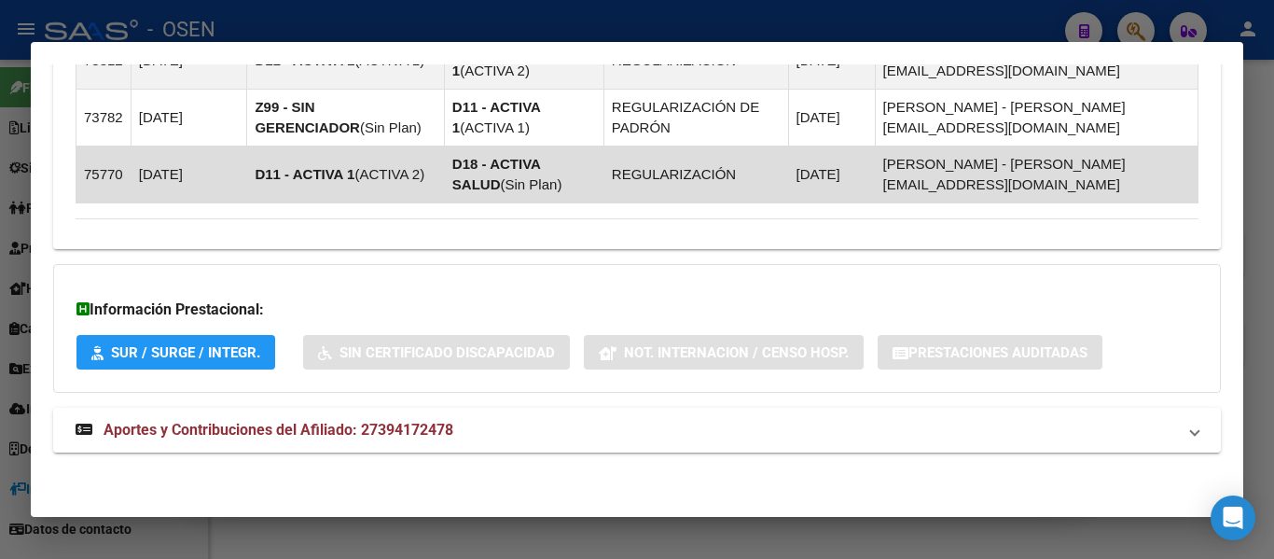
click at [304, 187] on td "D11 - ACTIVA 1 ( ACTIVA 2 )" at bounding box center [345, 174] width 197 height 57
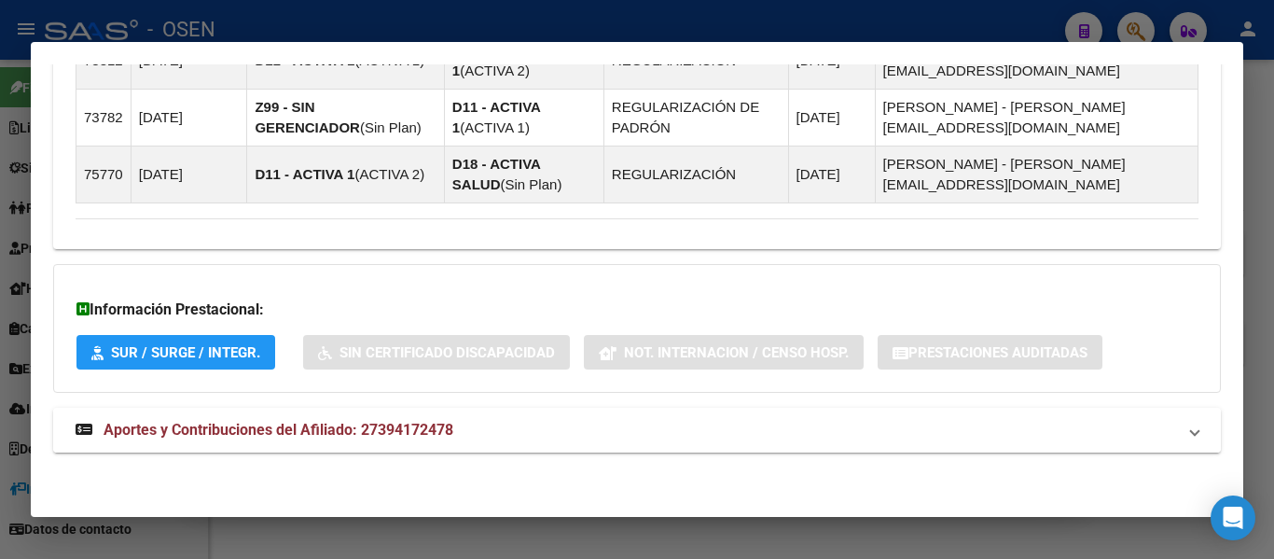
click at [1191, 424] on span at bounding box center [1194, 430] width 7 height 22
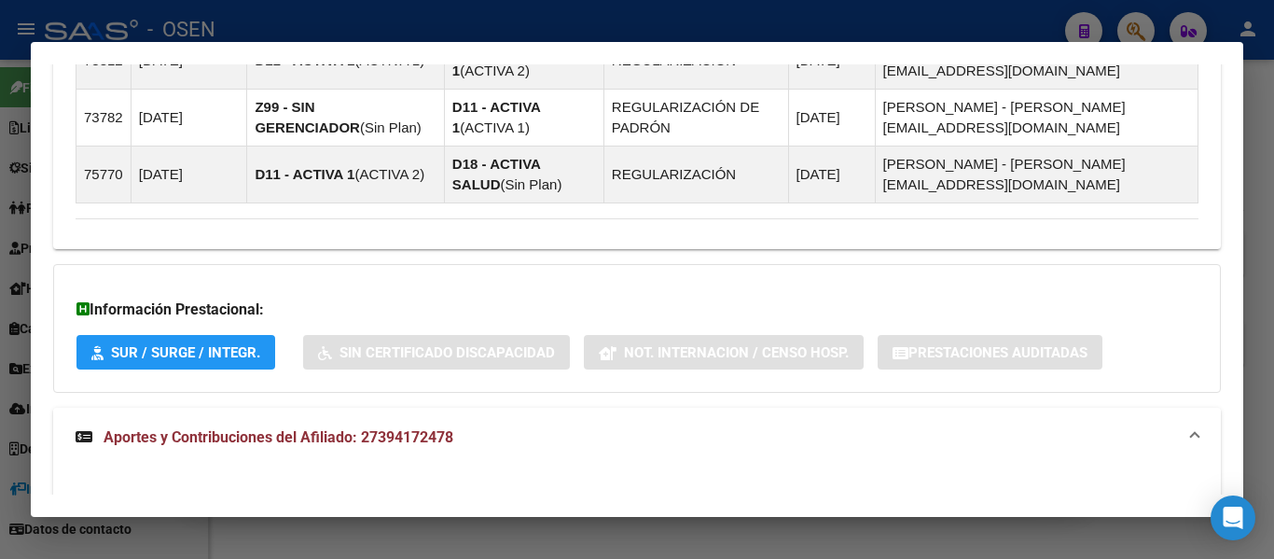
click at [1184, 424] on mat-expansion-panel-header "Aportes y Contribuciones del Afiliado: 27394172478" at bounding box center [637, 438] width 1168 height 60
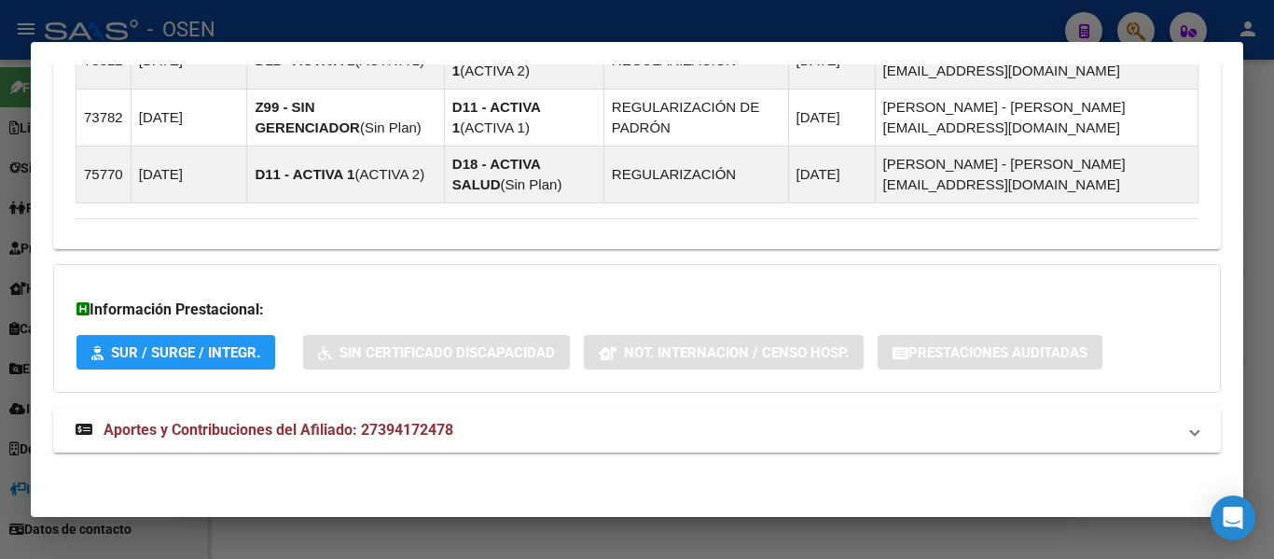
click at [429, 429] on span "Aportes y Contribuciones del Afiliado: 27394172478" at bounding box center [279, 430] width 350 height 18
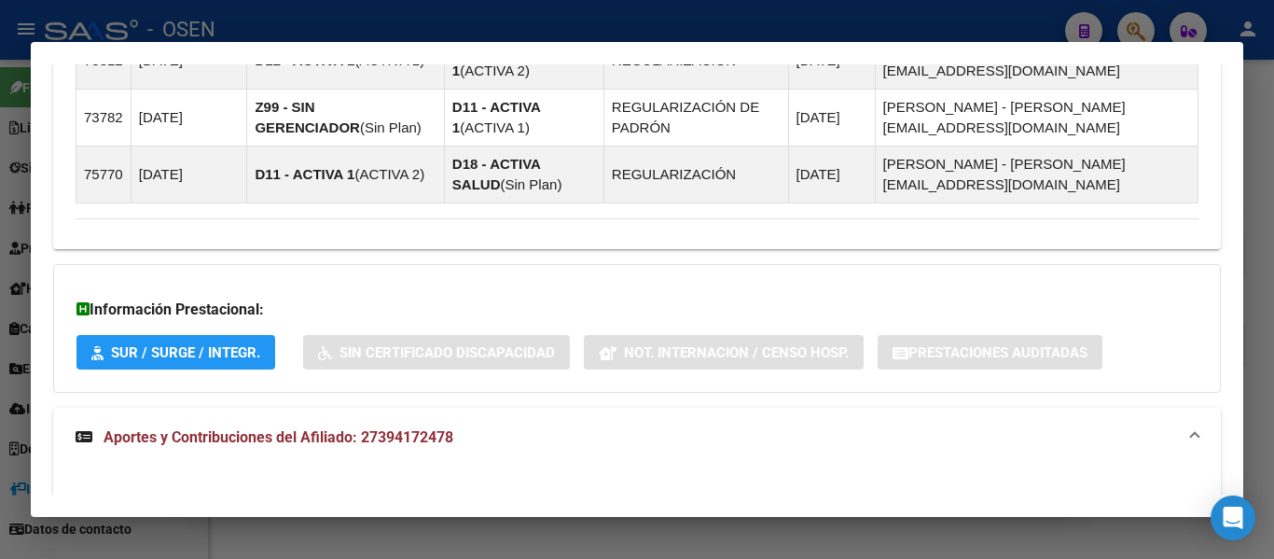
click at [238, 431] on span "Aportes y Contribuciones del Afiliado: 27394172478" at bounding box center [279, 437] width 350 height 18
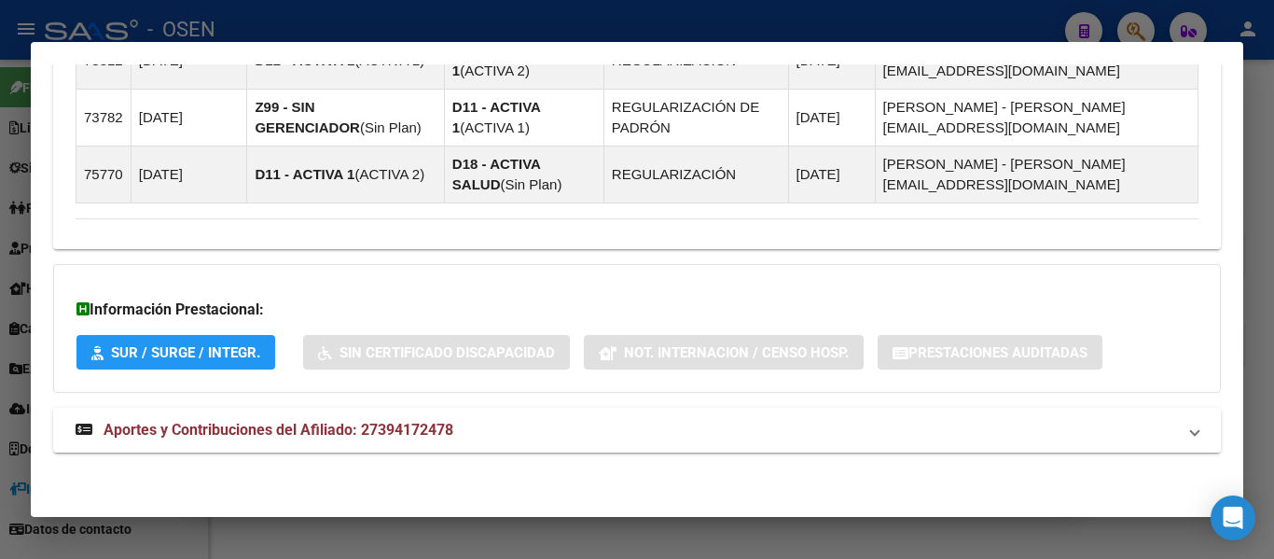
click at [297, 427] on span "Aportes y Contribuciones del Afiliado: 27394172478" at bounding box center [279, 430] width 350 height 18
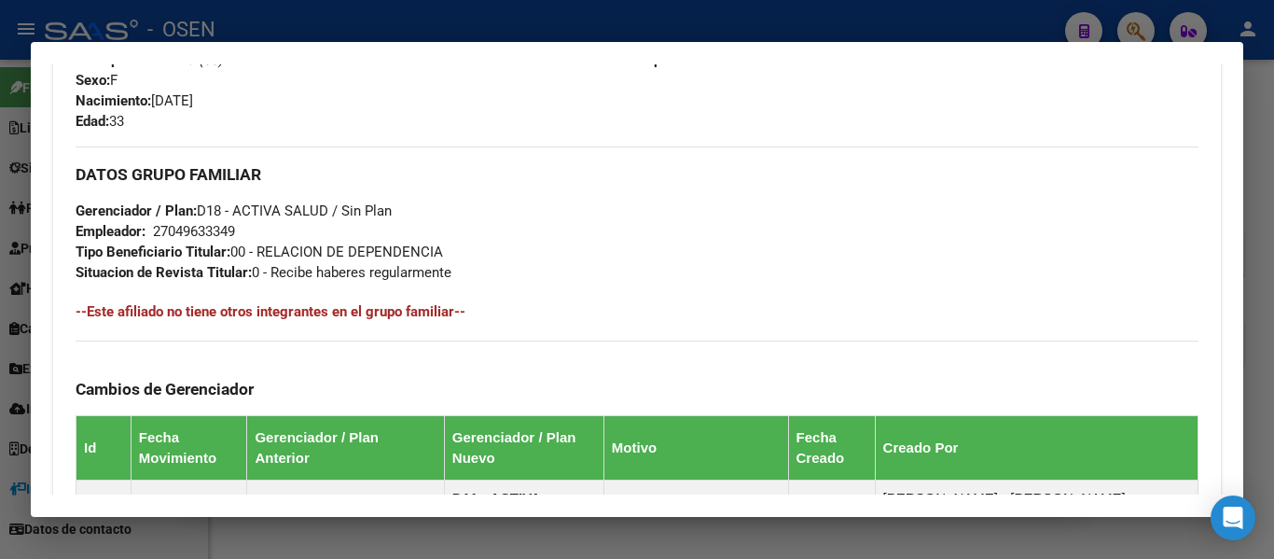
scroll to position [782, 0]
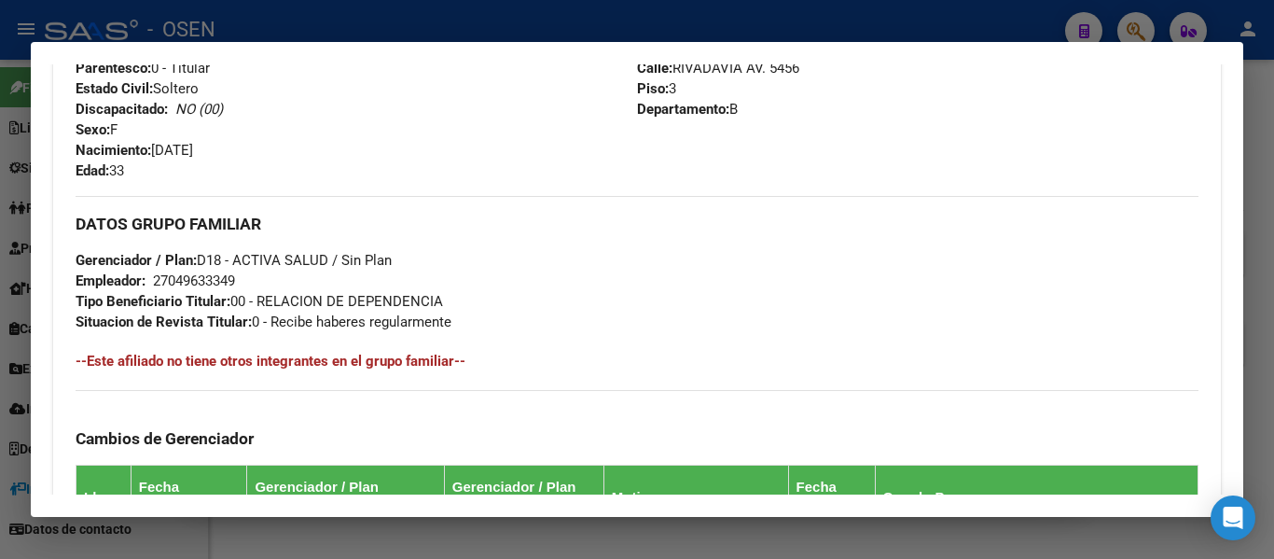
click at [364, 325] on span "Situacion de Revista Titular: 0 - Recibe haberes regularmente" at bounding box center [264, 321] width 376 height 17
drag, startPoint x: 171, startPoint y: 322, endPoint x: 170, endPoint y: 310, distance: 12.2
click at [171, 319] on strong "Situacion de Revista Titular:" at bounding box center [164, 321] width 176 height 17
click at [217, 258] on span "Gerenciador / Plan: D18 - ACTIVA SALUD / Sin Plan" at bounding box center [234, 260] width 316 height 17
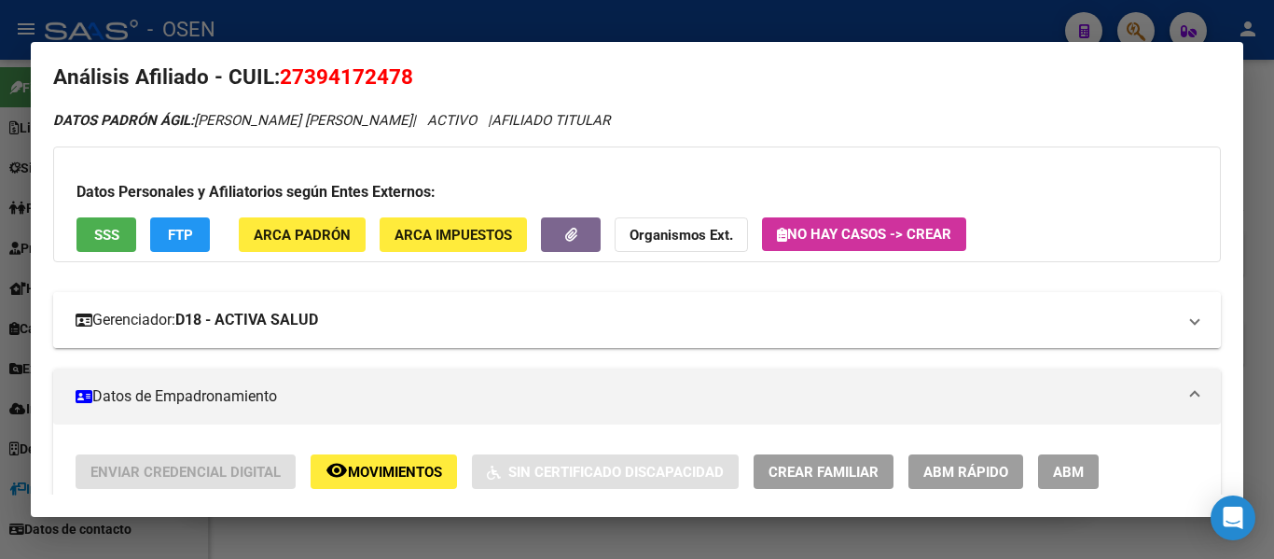
scroll to position [0, 0]
